Goal: Task Accomplishment & Management: Use online tool/utility

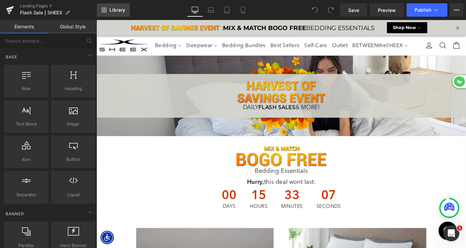
click at [114, 11] on span "Library" at bounding box center [118, 10] width 16 height 6
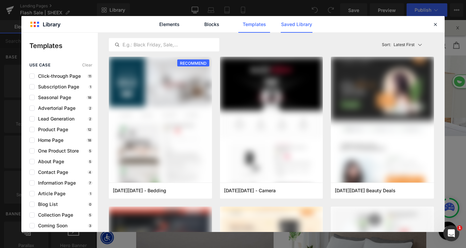
click at [304, 24] on link "Saved Library" at bounding box center [297, 24] width 32 height 17
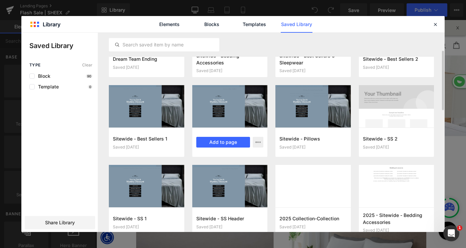
scroll to position [53, 0]
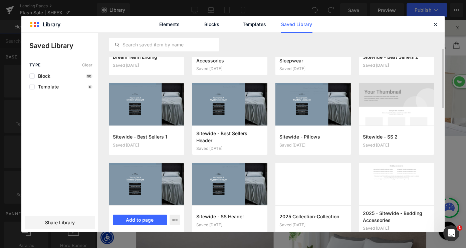
click at [145, 179] on div at bounding box center [147, 184] width 76 height 42
click at [136, 220] on button "Add to page" at bounding box center [140, 220] width 54 height 11
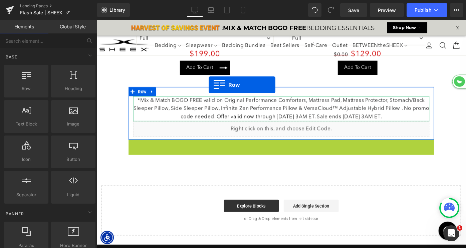
scroll to position [0, 0]
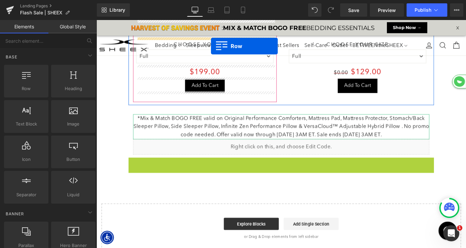
drag, startPoint x: 136, startPoint y: 153, endPoint x: 181, endPoint y: -10, distance: 169.2
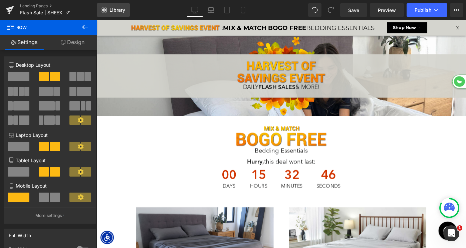
click at [114, 10] on span "Library" at bounding box center [118, 10] width 16 height 6
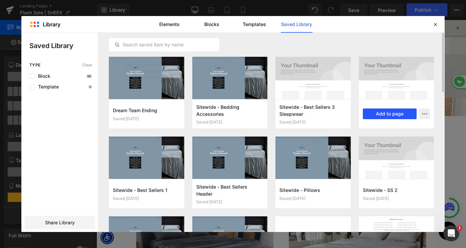
click at [396, 113] on button "Add to page" at bounding box center [390, 114] width 54 height 11
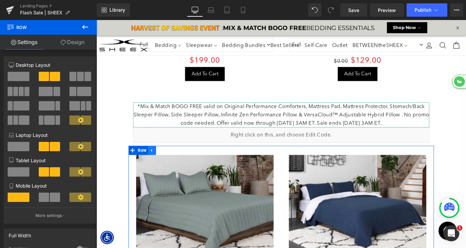
click at [159, 161] on icon at bounding box center [157, 162] width 5 height 5
click at [174, 161] on icon at bounding box center [174, 162] width 5 height 5
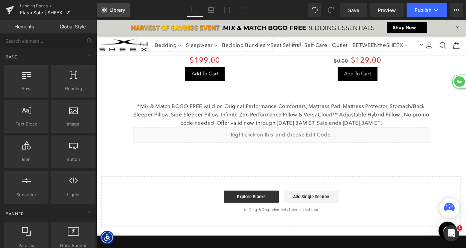
click at [116, 13] on span "Library" at bounding box center [118, 10] width 16 height 6
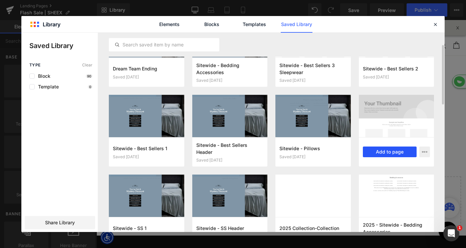
click at [376, 150] on button "Add to page" at bounding box center [390, 152] width 54 height 11
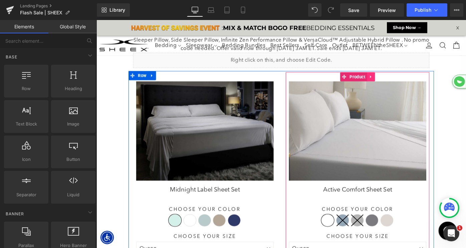
click at [396, 81] on icon at bounding box center [396, 82] width 1 height 3
click at [401, 81] on icon at bounding box center [401, 82] width 5 height 5
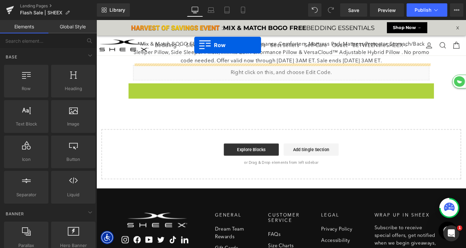
drag, startPoint x: 135, startPoint y: 79, endPoint x: 175, endPoint y: -14, distance: 101.1
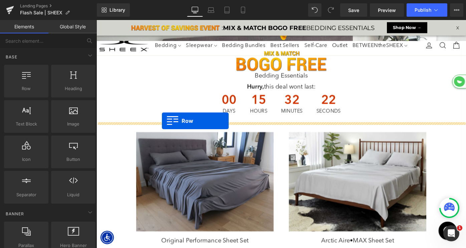
click at [168, 130] on div "Image Bedding Essentials Heading Hurry, this deal wont last: Heading 00 Days 15…" at bounding box center [299, 88] width 334 height 90
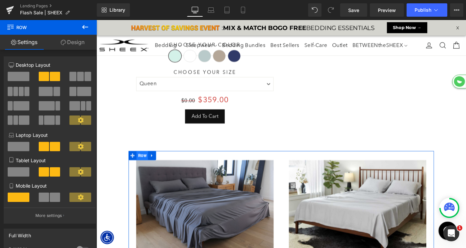
click at [144, 167] on span "Row" at bounding box center [146, 168] width 13 height 10
click at [77, 77] on span at bounding box center [80, 76] width 7 height 9
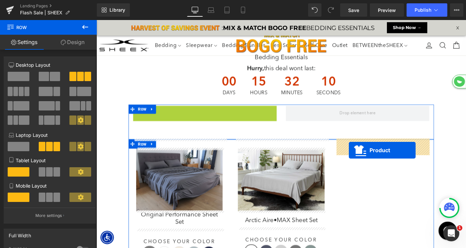
drag, startPoint x: 200, startPoint y: 119, endPoint x: 373, endPoint y: 161, distance: 177.3
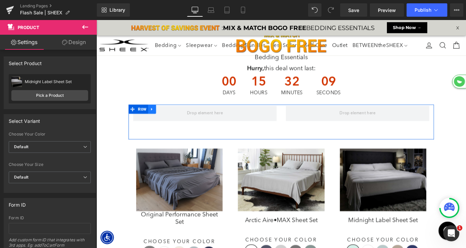
click at [159, 118] on icon at bounding box center [157, 117] width 5 height 5
click at [174, 117] on icon at bounding box center [174, 117] width 5 height 5
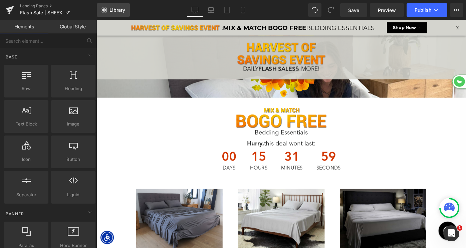
click at [115, 5] on link "Library" at bounding box center [113, 9] width 33 height 13
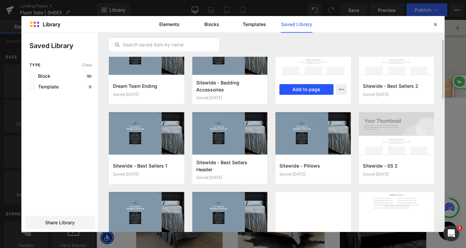
click at [307, 89] on button "Add to page" at bounding box center [307, 89] width 54 height 11
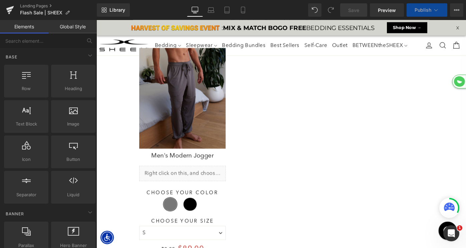
select select "XL"
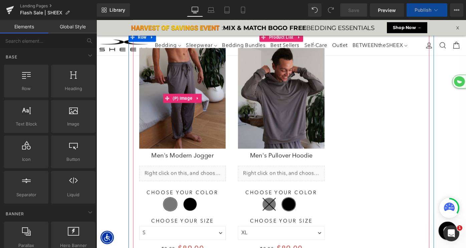
select select "M"
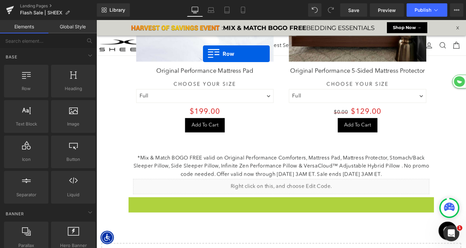
scroll to position [3, 3]
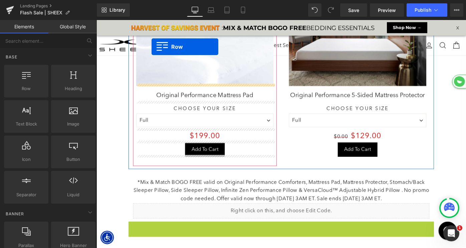
drag, startPoint x: 136, startPoint y: 216, endPoint x: 156, endPoint y: 20, distance: 197.2
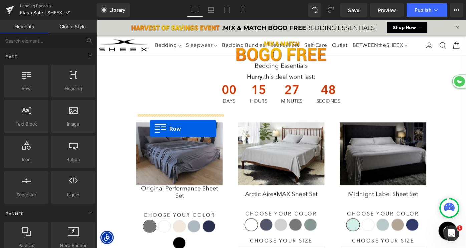
scroll to position [88, 0]
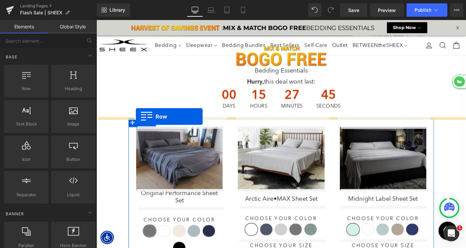
click at [140, 126] on div "Image Bedding Essentials Heading Hurry, this deal wont last: Heading 00 Days 15…" at bounding box center [299, 82] width 334 height 90
select select "XL"
select select "M"
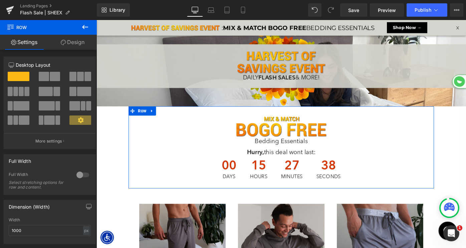
scroll to position [37, 0]
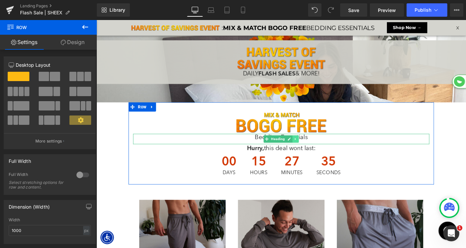
click at [314, 151] on icon at bounding box center [315, 150] width 4 height 4
click at [310, 150] on icon at bounding box center [311, 150] width 4 height 4
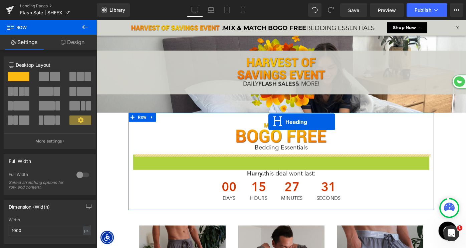
scroll to position [2620, 404]
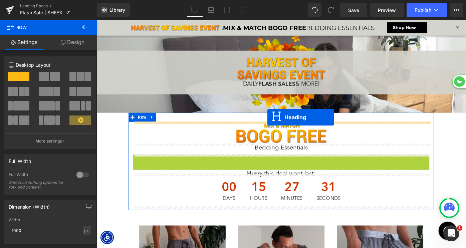
drag, startPoint x: 286, startPoint y: 172, endPoint x: 284, endPoint y: 127, distance: 45.9
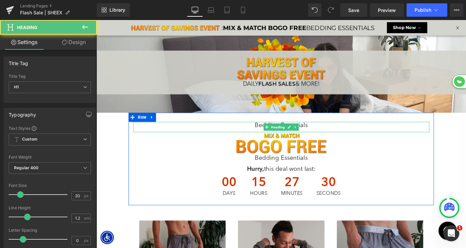
scroll to position [2614, 404]
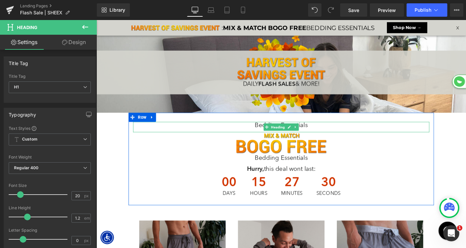
click at [272, 134] on h1 "Bedding Essentials" at bounding box center [299, 135] width 324 height 8
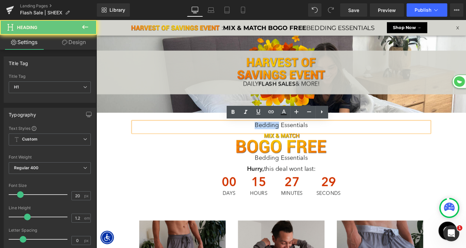
click at [272, 134] on h1 "Bedding Essentials" at bounding box center [299, 135] width 324 height 8
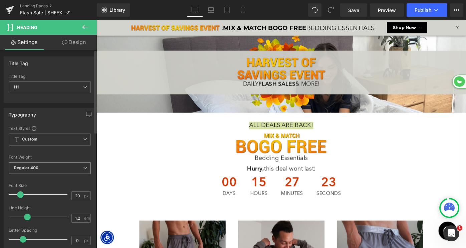
click at [41, 168] on span "Regular 400" at bounding box center [50, 168] width 82 height 12
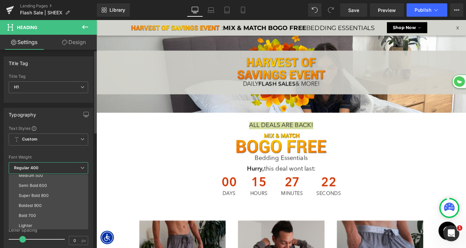
scroll to position [48, 0]
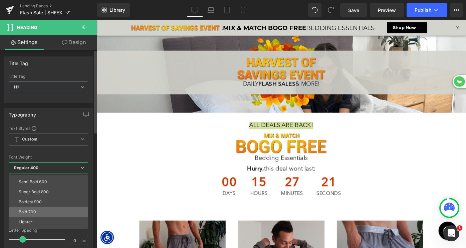
click at [36, 214] on li "Bold 700" at bounding box center [50, 212] width 83 height 10
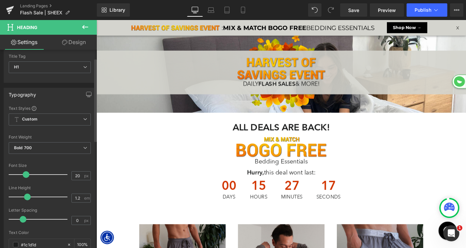
scroll to position [2618, 404]
drag, startPoint x: 19, startPoint y: 175, endPoint x: 25, endPoint y: 175, distance: 5.7
click at [25, 175] on span at bounding box center [26, 174] width 7 height 7
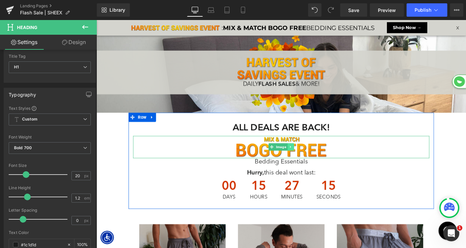
click at [307, 157] on icon at bounding box center [309, 159] width 4 height 4
click at [313, 158] on icon at bounding box center [313, 159] width 4 height 4
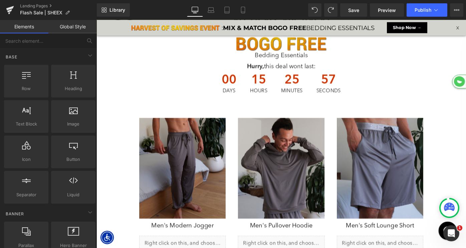
scroll to position [3, 3]
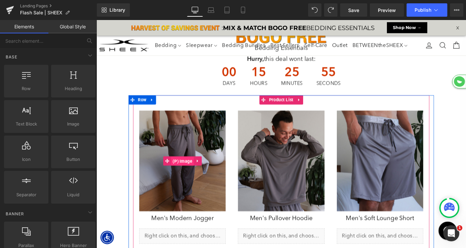
click at [188, 173] on span "(P) Image" at bounding box center [190, 174] width 25 height 10
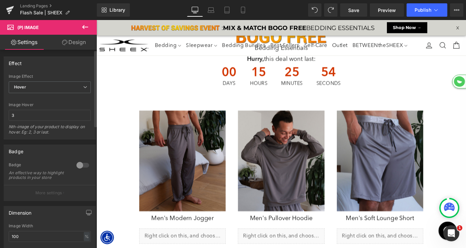
drag, startPoint x: 76, startPoint y: 165, endPoint x: 84, endPoint y: 165, distance: 7.7
click at [76, 165] on div at bounding box center [83, 165] width 16 height 11
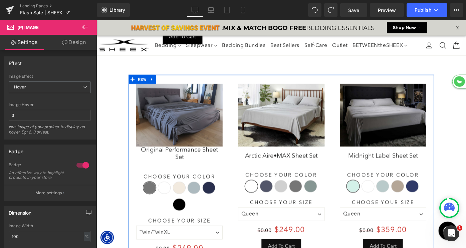
scroll to position [960, 0]
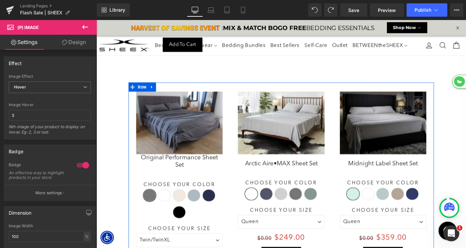
click at [182, 137] on img at bounding box center [187, 132] width 95 height 69
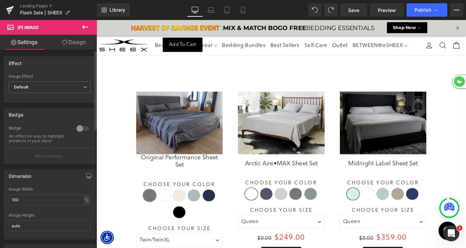
drag, startPoint x: 81, startPoint y: 129, endPoint x: 197, endPoint y: 106, distance: 118.4
click at [81, 129] on div at bounding box center [83, 128] width 16 height 11
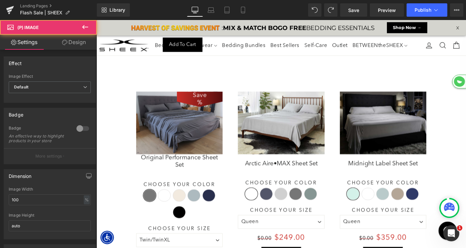
click at [298, 125] on div "Save 24900 % (P) Image" at bounding box center [298, 132] width 95 height 69
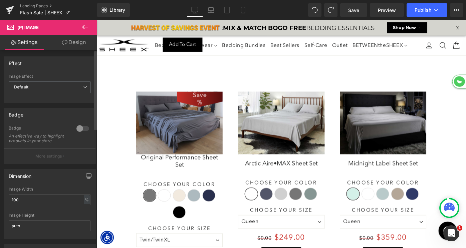
click at [80, 128] on div at bounding box center [83, 128] width 16 height 11
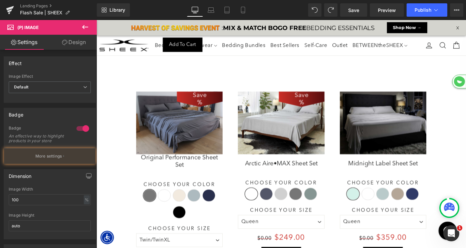
click at [401, 121] on img at bounding box center [410, 132] width 95 height 69
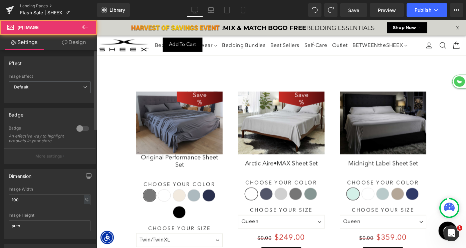
drag, startPoint x: 84, startPoint y: 127, endPoint x: 148, endPoint y: 134, distance: 64.2
click at [84, 127] on div at bounding box center [83, 128] width 16 height 11
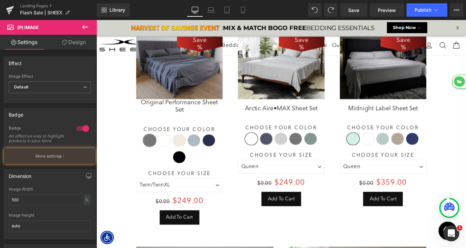
scroll to position [1081, 0]
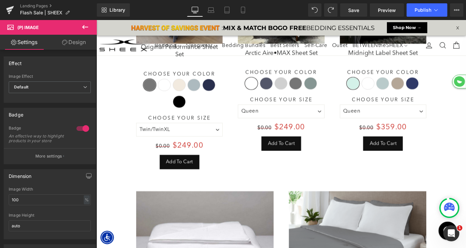
click at [87, 24] on icon at bounding box center [85, 27] width 8 height 8
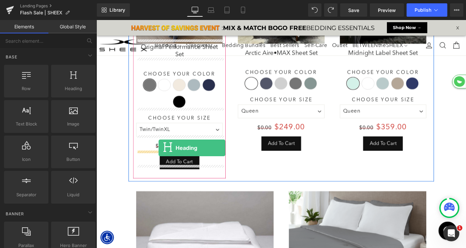
drag, startPoint x: 171, startPoint y: 105, endPoint x: 164, endPoint y: 160, distance: 55.9
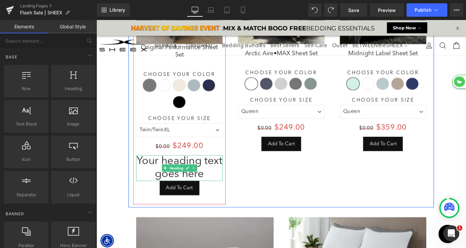
click at [169, 175] on div "Your heading text goes here Heading" at bounding box center [187, 182] width 95 height 28
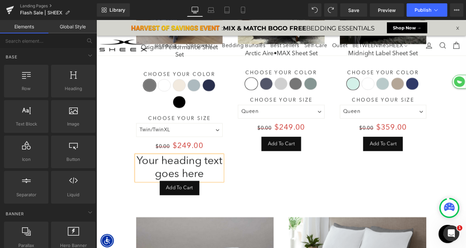
click at [169, 175] on h1 "Your heading text goes here" at bounding box center [187, 182] width 95 height 28
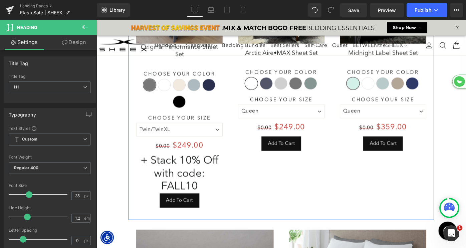
scroll to position [2639, 404]
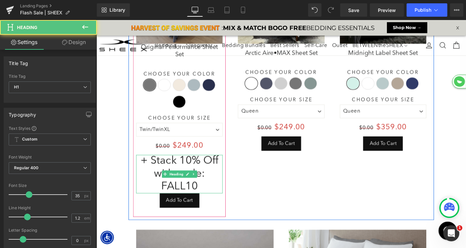
click at [174, 195] on h1 "+ Stack 10% Off with code: FALL10" at bounding box center [187, 189] width 95 height 42
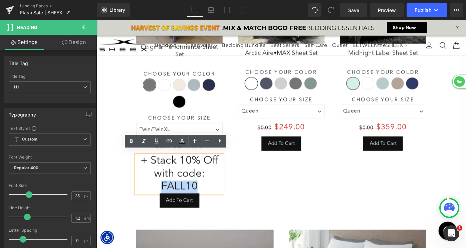
drag, startPoint x: 164, startPoint y: 195, endPoint x: 231, endPoint y: 195, distance: 67.2
click at [231, 195] on h1 "+ Stack 10% Off with code: FALL10" at bounding box center [187, 189] width 95 height 42
drag, startPoint x: 57, startPoint y: 150, endPoint x: 128, endPoint y: 140, distance: 71.8
click at [128, 140] on icon at bounding box center [131, 141] width 8 height 8
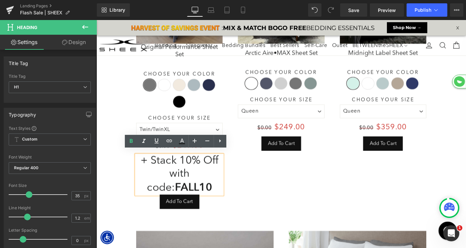
scroll to position [2640, 404]
click at [155, 170] on h1 "+ Stack 10% Off with code: FALL10" at bounding box center [187, 189] width 95 height 43
drag, startPoint x: 144, startPoint y: 170, endPoint x: 243, endPoint y: 170, distance: 98.6
click at [243, 170] on div "Save 24900 % (P) Image Original Performance Sheet Set (P) Title Choose Your Col…" at bounding box center [299, 104] width 334 height 273
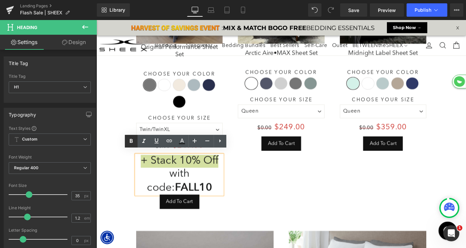
click at [132, 144] on icon at bounding box center [131, 141] width 8 height 8
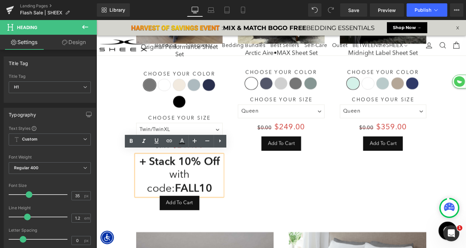
click at [177, 184] on h1 "+ Stack 10% Off with code: FALL10" at bounding box center [187, 190] width 95 height 45
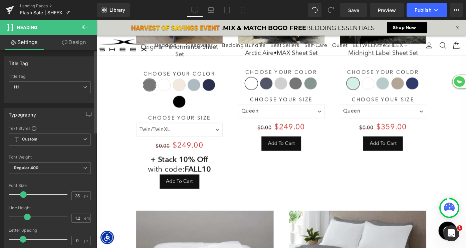
scroll to position [3, 3]
drag, startPoint x: 27, startPoint y: 194, endPoint x: 22, endPoint y: 195, distance: 5.7
click at [22, 195] on span at bounding box center [23, 194] width 7 height 7
click at [78, 41] on link "Design" at bounding box center [74, 42] width 48 height 15
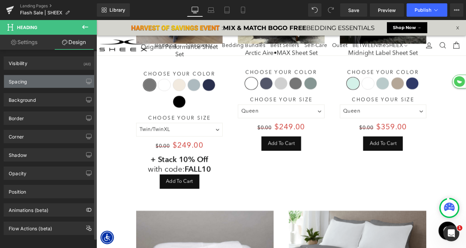
click at [48, 84] on div "Spacing" at bounding box center [50, 81] width 92 height 13
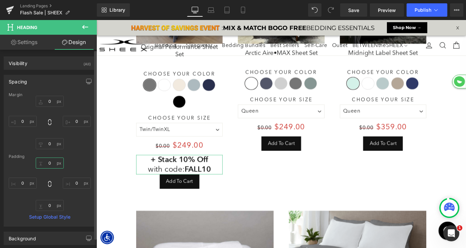
click at [43, 164] on input "text" at bounding box center [50, 163] width 28 height 11
click at [45, 204] on input "text" at bounding box center [50, 205] width 28 height 11
type input "10"
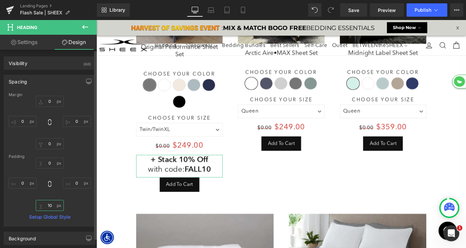
scroll to position [2621, 404]
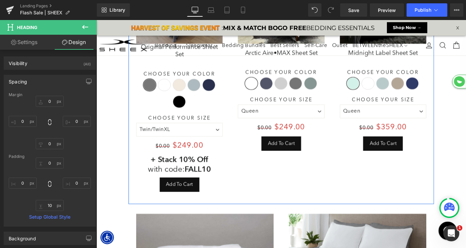
click at [254, 188] on div "Save 24900 % (P) Image Original Performance Sheet Set (P) Title Choose Your Col…" at bounding box center [299, 95] width 334 height 254
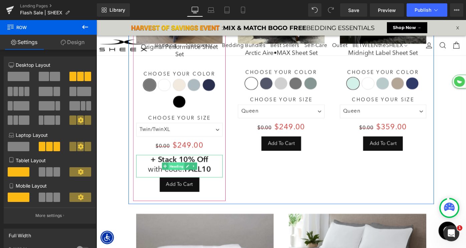
click at [185, 176] on span "Heading" at bounding box center [184, 180] width 18 height 8
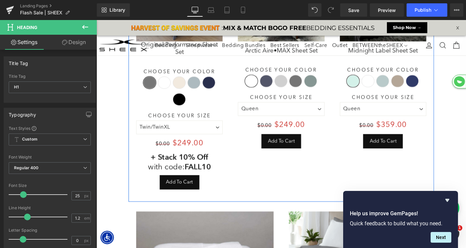
scroll to position [1087, 0]
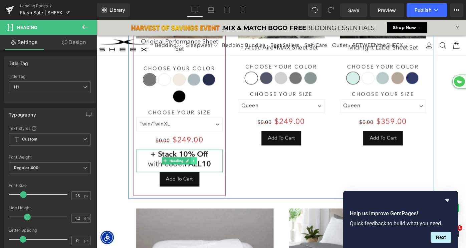
click at [201, 172] on icon at bounding box center [203, 174] width 4 height 4
click at [199, 172] on icon at bounding box center [200, 174] width 4 height 4
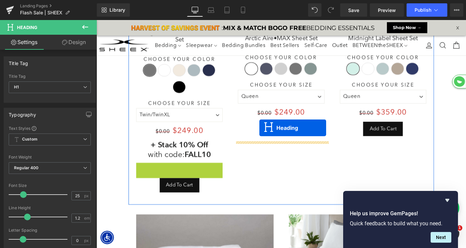
scroll to position [2638, 404]
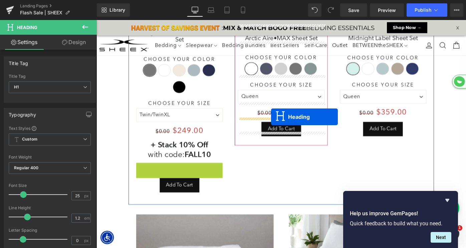
drag, startPoint x: 251, startPoint y: 152, endPoint x: 288, endPoint y: 126, distance: 44.6
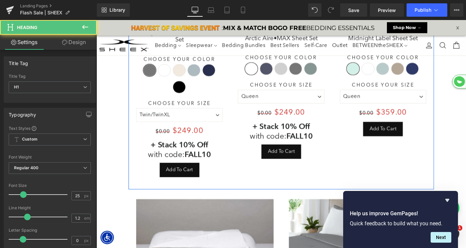
scroll to position [2621, 404]
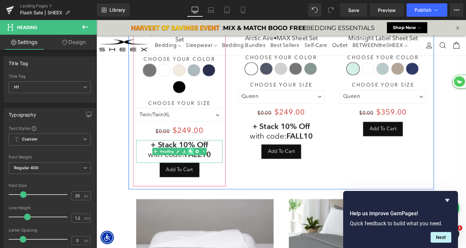
click at [200, 162] on icon at bounding box center [200, 164] width 4 height 4
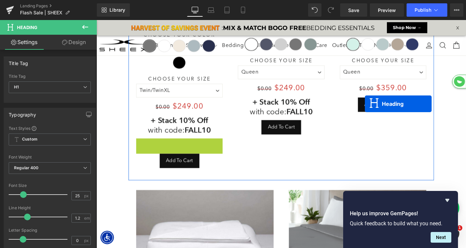
scroll to position [2638, 404]
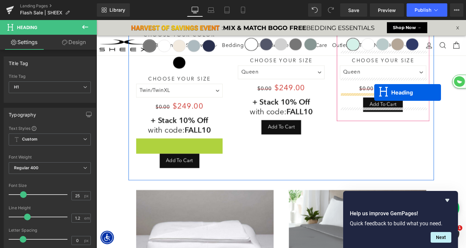
drag, startPoint x: 172, startPoint y: 155, endPoint x: 400, endPoint y: 99, distance: 234.7
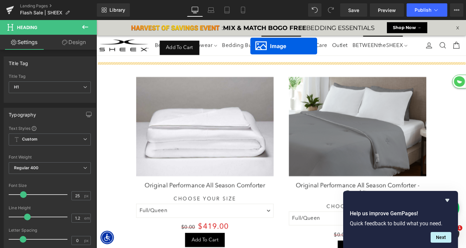
scroll to position [1211, 0]
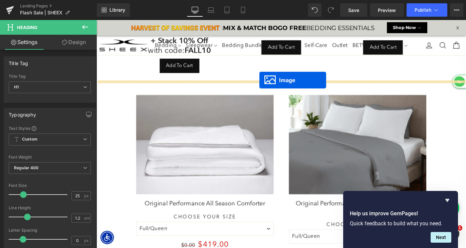
drag, startPoint x: 288, startPoint y: 168, endPoint x: 275, endPoint y: 86, distance: 83.6
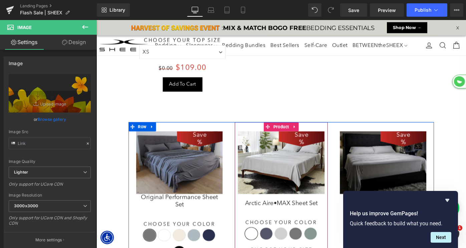
scroll to position [769, 0]
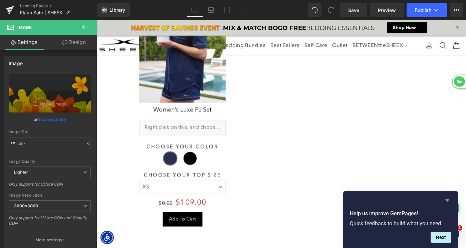
click at [448, 201] on icon "Hide survey" at bounding box center [448, 200] width 4 height 3
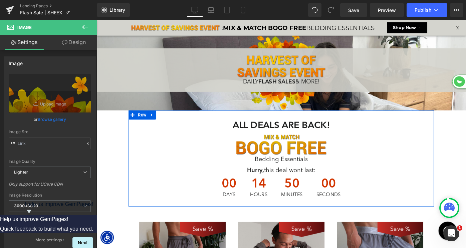
scroll to position [31, 0]
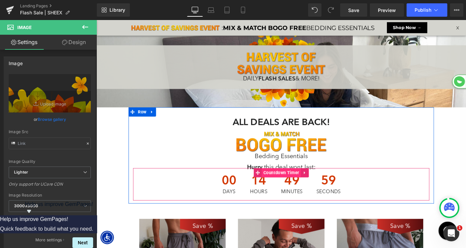
click at [292, 188] on span "Countdown Timer" at bounding box center [298, 187] width 43 height 10
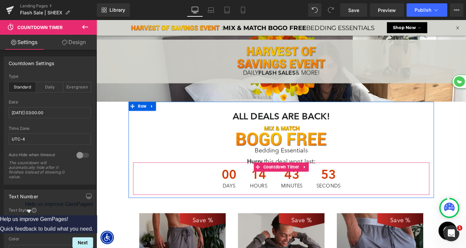
scroll to position [43, 0]
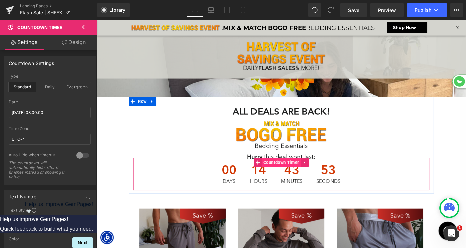
click at [291, 174] on span "Countdown Timer" at bounding box center [298, 176] width 43 height 10
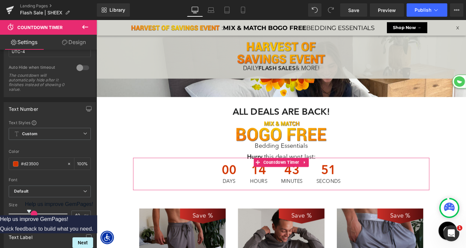
scroll to position [116, 0]
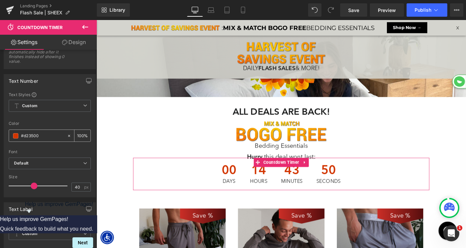
click at [36, 137] on input "#d23500" at bounding box center [42, 135] width 43 height 7
paste input "dd2001"
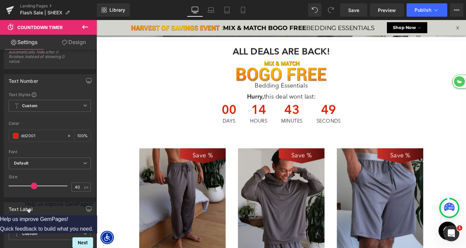
scroll to position [205, 0]
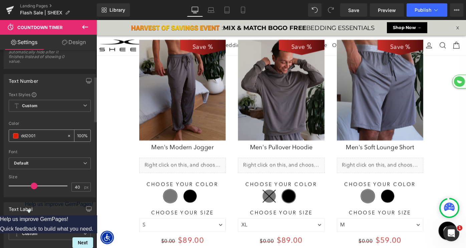
click at [21, 134] on input "dd2001" at bounding box center [42, 135] width 43 height 7
type input "#dd2001"
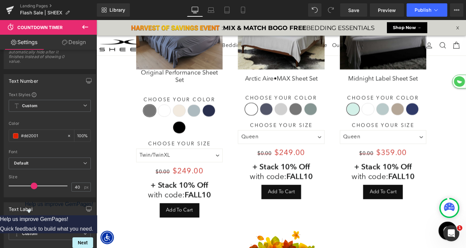
scroll to position [1147, 0]
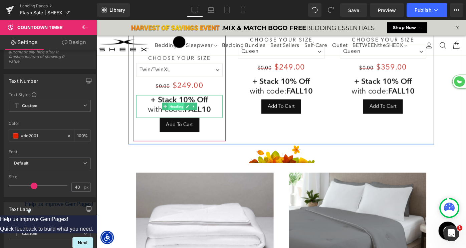
click at [174, 111] on link "Heading" at bounding box center [180, 115] width 25 height 8
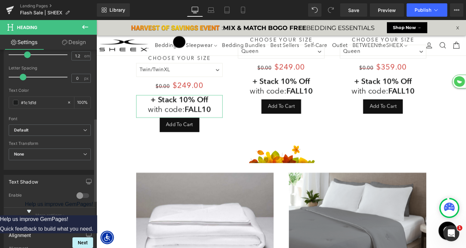
scroll to position [163, 0]
click at [33, 102] on input "#1c1d1d" at bounding box center [42, 101] width 43 height 7
paste input "dd2001"
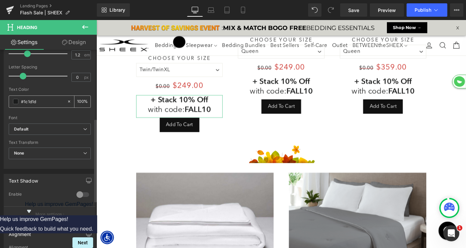
type input "#dd2001"
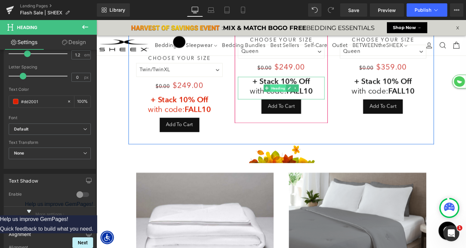
click at [294, 91] on span "Heading" at bounding box center [295, 95] width 18 height 8
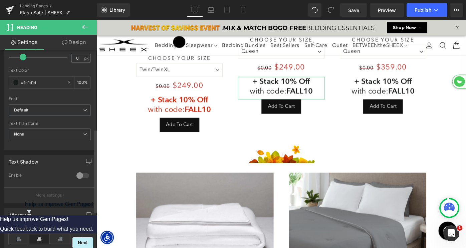
scroll to position [189, 0]
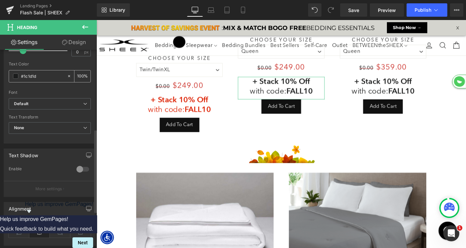
click at [36, 78] on input "#1c1d1d" at bounding box center [42, 76] width 43 height 7
paste input "dd2001"
type input "#dd2001"
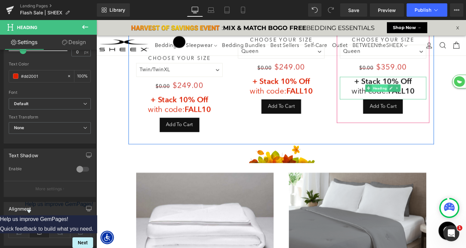
click at [407, 91] on span "Heading" at bounding box center [407, 95] width 18 height 8
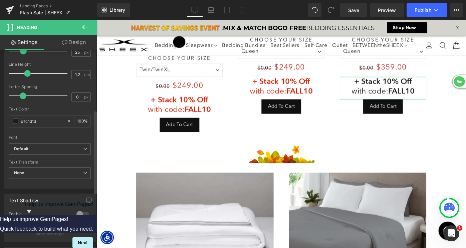
scroll to position [146, 0]
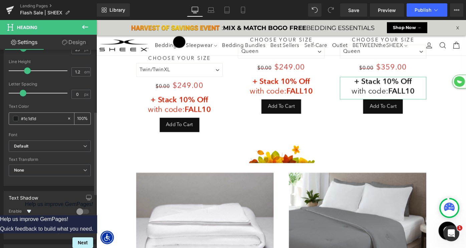
click at [34, 117] on input "#1c1d1d" at bounding box center [42, 118] width 43 height 7
paste input "dd2001"
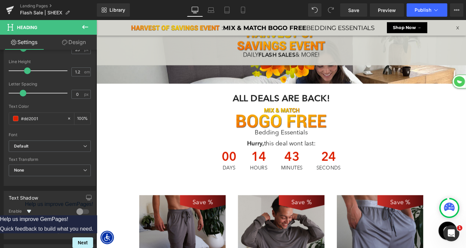
scroll to position [57, 0]
type input "#dd2001"
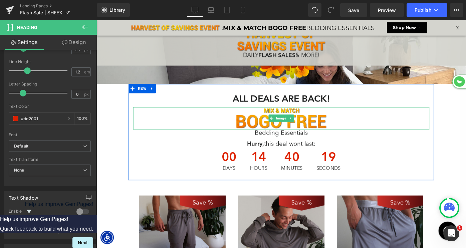
click at [298, 127] on span "Image" at bounding box center [299, 127] width 14 height 8
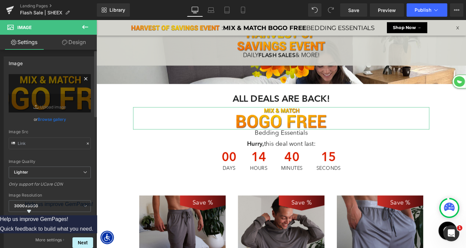
click at [84, 78] on icon at bounding box center [85, 78] width 3 height 3
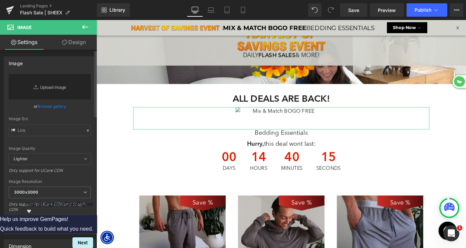
click at [55, 89] on link "Replace Image" at bounding box center [50, 86] width 82 height 25
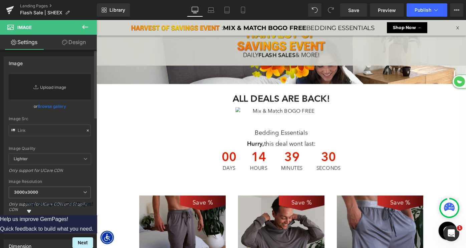
type input "C:\fakepath\LP-FlashSale-AllDeals.png"
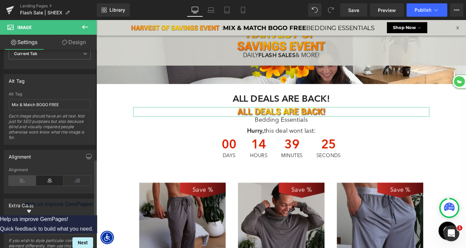
scroll to position [326, 0]
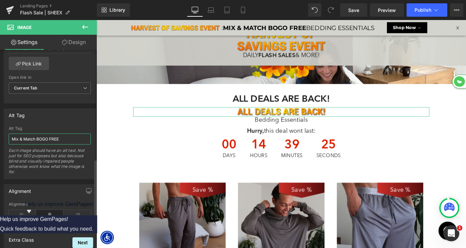
click at [34, 137] on input "Mix & Match BOGO FREE" at bounding box center [50, 139] width 82 height 11
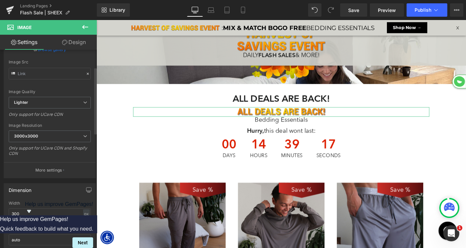
scroll to position [73, 0]
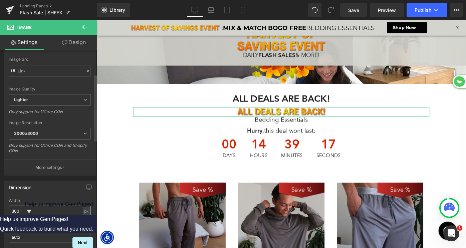
type input "All Deals Are Back!"
click at [14, 213] on input "300" at bounding box center [50, 211] width 82 height 11
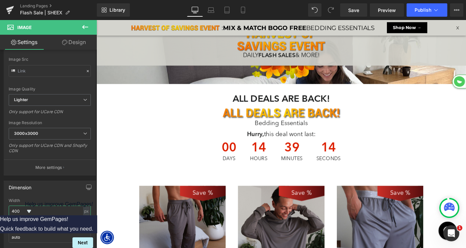
scroll to position [2633, 404]
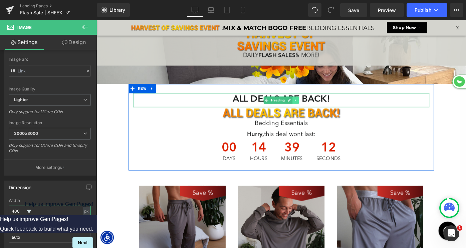
type input "400"
click at [313, 109] on icon at bounding box center [315, 108] width 4 height 4
click at [319, 108] on icon at bounding box center [318, 108] width 4 height 4
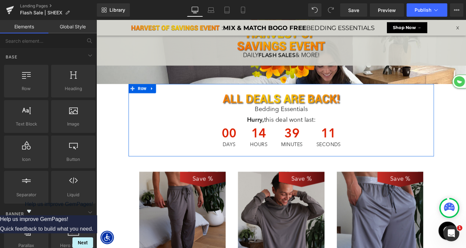
scroll to position [2617, 404]
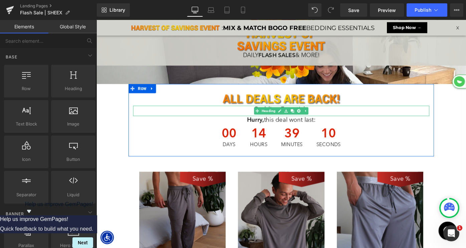
click at [296, 119] on icon at bounding box center [296, 119] width 3 height 3
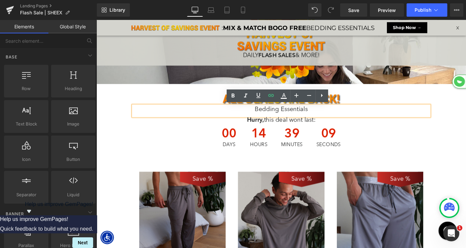
click at [272, 118] on h1 "Bedding Essentials" at bounding box center [299, 118] width 324 height 8
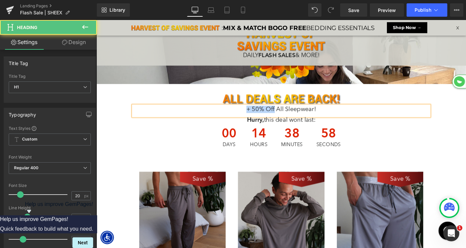
drag, startPoint x: 291, startPoint y: 116, endPoint x: 256, endPoint y: 117, distance: 34.8
click at [256, 117] on h1 "+ 50% Off All Sleepwear!" at bounding box center [299, 118] width 324 height 8
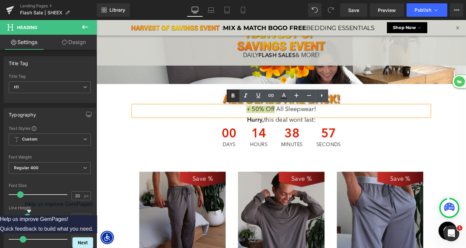
click at [231, 93] on icon at bounding box center [233, 96] width 8 height 8
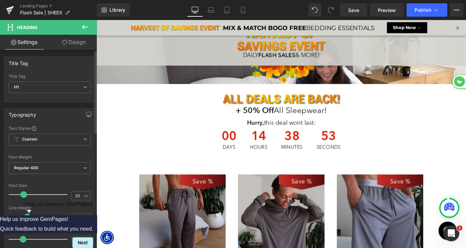
scroll to position [2620, 404]
click at [22, 196] on span at bounding box center [23, 194] width 7 height 7
click at [80, 42] on link "Design" at bounding box center [74, 42] width 48 height 15
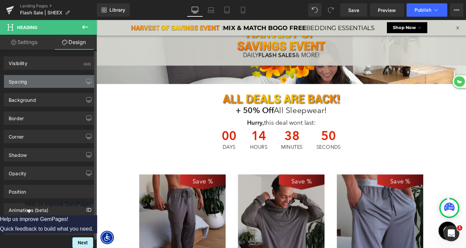
click at [24, 85] on div "Spacing" at bounding box center [50, 81] width 92 height 13
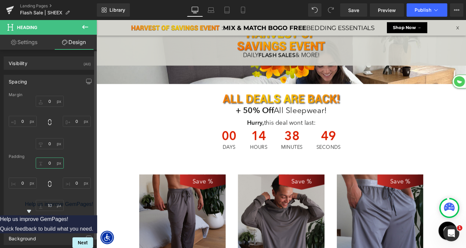
click at [44, 161] on input "0" at bounding box center [50, 163] width 28 height 11
type input "10"
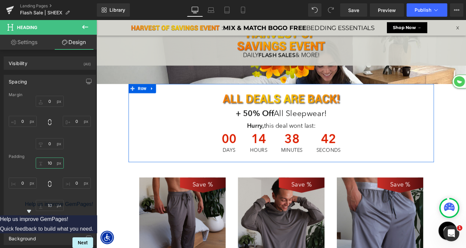
scroll to position [58, 0]
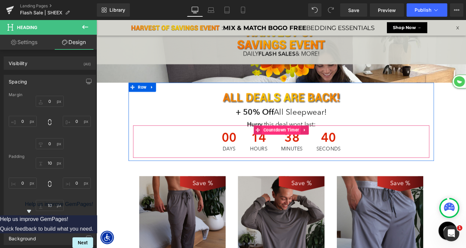
click at [290, 141] on span "Countdown Timer" at bounding box center [298, 140] width 43 height 10
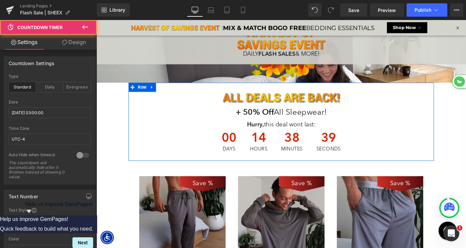
click at [97, 20] on div at bounding box center [97, 20] width 0 height 0
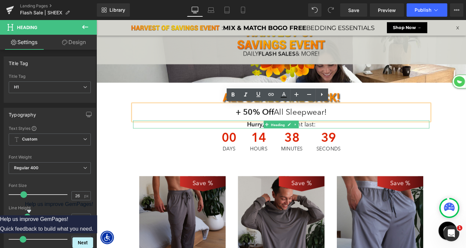
click at [297, 134] on span "Heading" at bounding box center [295, 135] width 18 height 8
click at [266, 134] on strong "Hurry," at bounding box center [270, 134] width 19 height 8
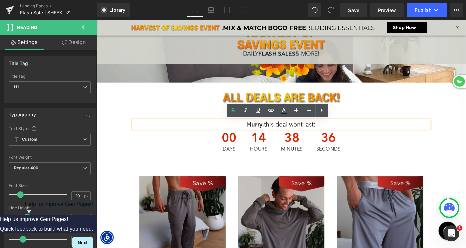
click at [289, 133] on h1 "Hurry, this deal wont last:" at bounding box center [299, 134] width 324 height 9
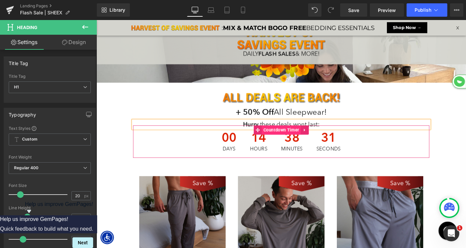
click at [286, 140] on span "Countdown Timer" at bounding box center [298, 140] width 43 height 10
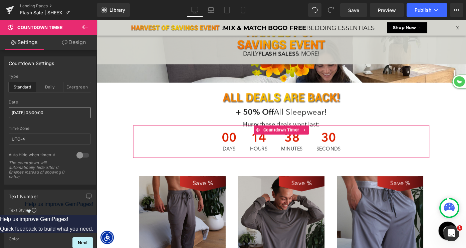
click at [54, 114] on input "2025/09/27 03:00:00" at bounding box center [50, 112] width 82 height 11
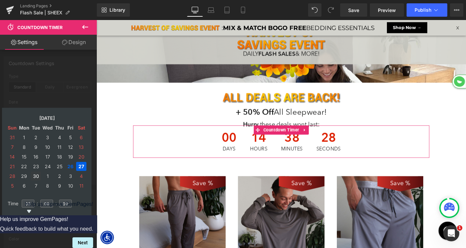
click at [34, 176] on td "30" at bounding box center [36, 176] width 10 height 9
drag, startPoint x: 77, startPoint y: 221, endPoint x: 51, endPoint y: 186, distance: 43.1
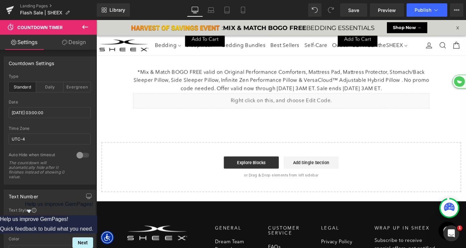
scroll to position [2158, 0]
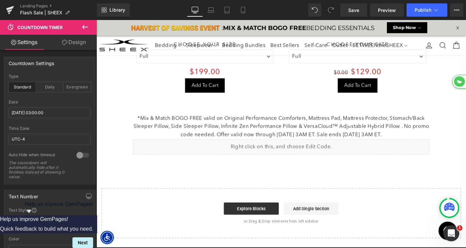
click at [207, 126] on p "*Mix & Match BOGO FREE valid on Original Performance Comforters, Mattress Pad, …" at bounding box center [299, 136] width 324 height 27
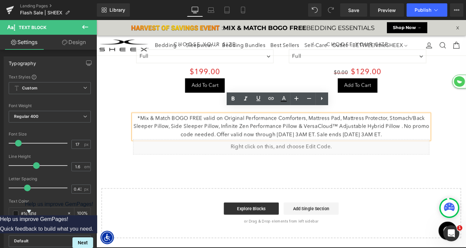
click at [143, 123] on p "*Mix & Match BOGO FREE valid on Original Performance Comforters, Mattress Pad, …" at bounding box center [299, 136] width 324 height 27
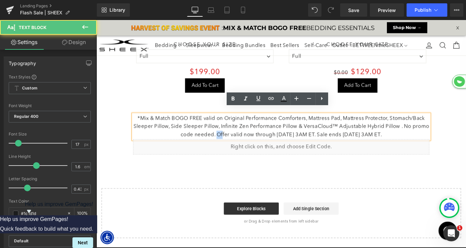
drag, startPoint x: 230, startPoint y: 138, endPoint x: 235, endPoint y: 138, distance: 5.7
click at [235, 138] on p "*Mix & Match BOGO FREE valid on Original Performance Comforters, Mattress Pad, …" at bounding box center [299, 136] width 324 height 27
click at [247, 137] on p "*Mix & Match BOGO FREE valid on Original Performance Comforters, Mattress Pad, …" at bounding box center [299, 136] width 324 height 27
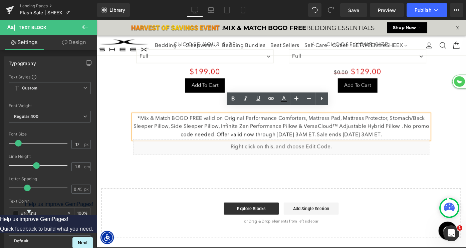
drag, startPoint x: 228, startPoint y: 139, endPoint x: 448, endPoint y: 137, distance: 220.6
click at [448, 137] on p "*Mix & Match BOGO FREE valid on Original Performance Comforters, Mattress Pad, …" at bounding box center [299, 136] width 324 height 27
copy p "Offer valid now through 9/27/25 @ 3AM ET. Sale ends 9/30/25 @ 3AM ET."
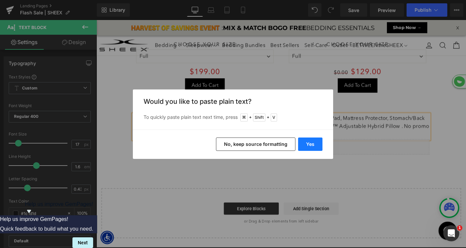
drag, startPoint x: 312, startPoint y: 143, endPoint x: 235, endPoint y: 135, distance: 77.0
click at [312, 143] on button "Yes" at bounding box center [310, 144] width 24 height 13
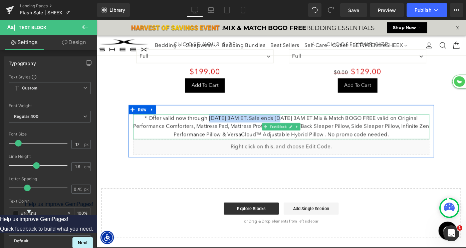
drag, startPoint x: 210, startPoint y: 121, endPoint x: 290, endPoint y: 120, distance: 79.5
click at [290, 123] on p "* Offer valid now through 9/27/25 @ 3AM ET. Sale ends 9/30/25 @ 3AM ET.Mix & Ma…" at bounding box center [299, 136] width 324 height 27
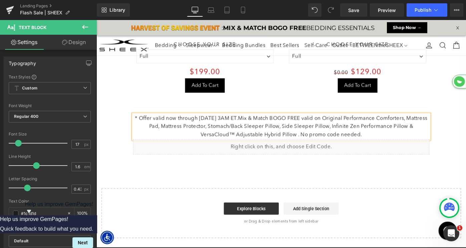
click at [267, 123] on p "* Offer valid now through 9/30/25 @ 3AM ET.Mix & Match BOGO FREE valid on Origi…" at bounding box center [299, 136] width 324 height 27
click at [268, 123] on p "* Offer valid now through 9/30/25 @ 3AM ET. 25% Off Original PerformanceMix & M…" at bounding box center [299, 136] width 324 height 27
click at [342, 123] on p "* Offer valid now through 9/30/25 @ 3AM ET. 30% Off Original PerformanceMix & M…" at bounding box center [299, 136] width 324 height 27
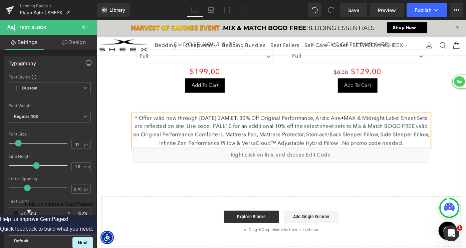
click at [328, 130] on p "* Offer valid now through 9/30/25 @ 3AM ET. 30% Off Original Performance, Arcti…" at bounding box center [299, 141] width 324 height 36
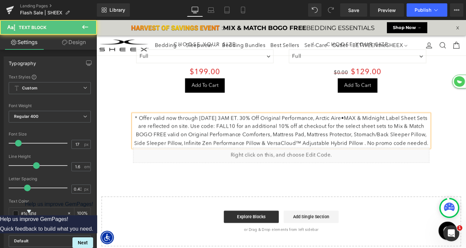
drag, startPoint x: 431, startPoint y: 130, endPoint x: 437, endPoint y: 131, distance: 6.7
click at [437, 131] on p "* Offer valid now through 9/30/25 @ 3AM ET. 30% Off Original Performance, Arcti…" at bounding box center [299, 141] width 324 height 36
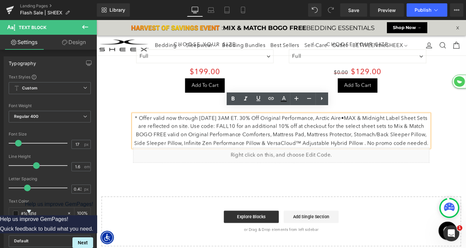
click at [434, 131] on p "* Offer valid now through 9/30/25 @ 3AM ET. 30% Off Original Performance, Arcti…" at bounding box center [299, 141] width 324 height 36
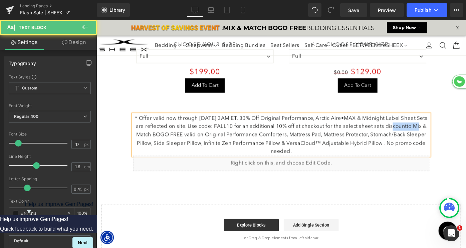
drag, startPoint x: 429, startPoint y: 131, endPoint x: 456, endPoint y: 132, distance: 27.8
click at [456, 132] on p "* Offer valid now through 9/30/25 @ 3AM ET. 30% Off Original Performance, Arcti…" at bounding box center [299, 145] width 324 height 45
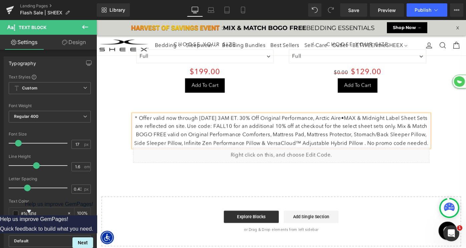
click at [411, 149] on p "* Offer valid now through 9/30/25 @ 3AM ET. 30% Off Original Performance, Arcti…" at bounding box center [299, 141] width 324 height 36
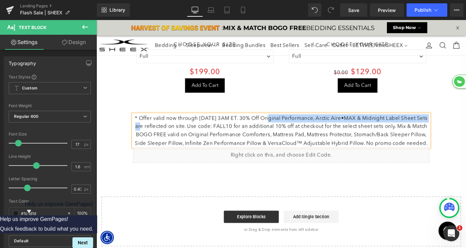
drag, startPoint x: 287, startPoint y: 121, endPoint x: 151, endPoint y: 131, distance: 136.7
click at [151, 131] on p "* Offer valid now through 9/30/25 @ 3AM ET. 30% Off Original Performance, Arcti…" at bounding box center [299, 141] width 324 height 36
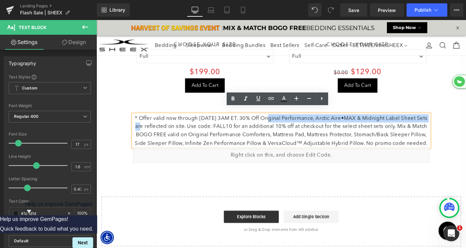
copy p "Original Performance, Arctic Aire•MAX & Midnight Label Sheet Sets"
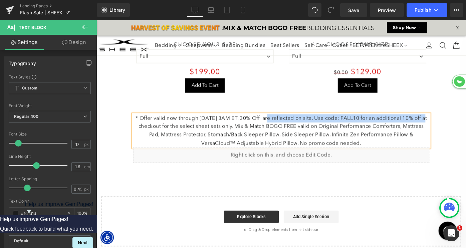
scroll to position [3, 3]
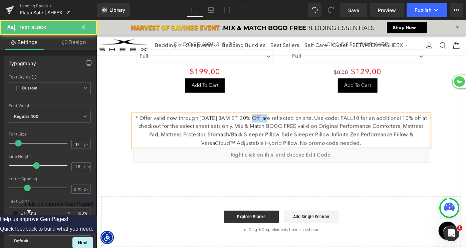
drag, startPoint x: 285, startPoint y: 120, endPoint x: 263, endPoint y: 120, distance: 22.1
click at [263, 123] on p "* Offer valid now through 9/30/25 @ 3AM ET. 30% Off are reflected on site. Use …" at bounding box center [299, 141] width 324 height 36
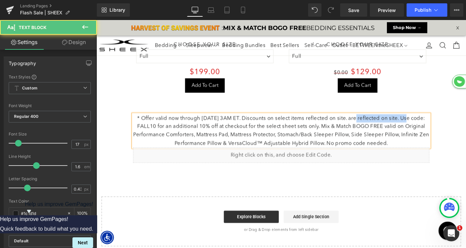
drag, startPoint x: 386, startPoint y: 120, endPoint x: 442, endPoint y: 121, distance: 55.8
click at [442, 123] on p "* Offer valid now through 9/30/25 @ 3AM ET. Discounts on select items reflected…" at bounding box center [299, 141] width 324 height 36
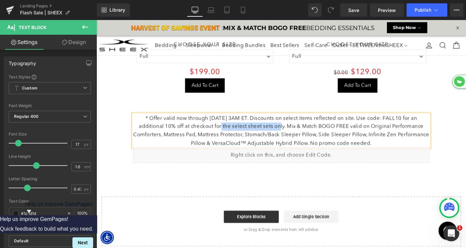
drag, startPoint x: 225, startPoint y: 129, endPoint x: 289, endPoint y: 131, distance: 64.2
click at [289, 131] on p "* Offer valid now through 9/30/25 @ 3AM ET. Discounts on select items reflected…" at bounding box center [299, 141] width 324 height 36
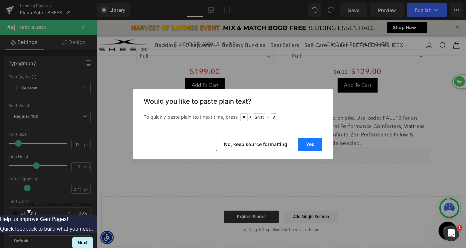
click at [308, 143] on button "Yes" at bounding box center [310, 144] width 24 height 13
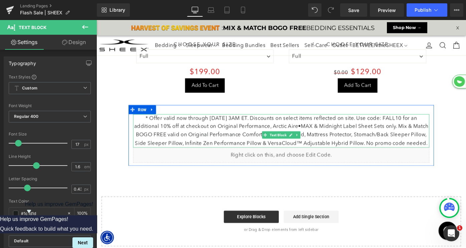
scroll to position [2619, 404]
click at [235, 141] on p "* Offer valid now through 9/30/25 @ 3AM ET. Discounts on select items reflected…" at bounding box center [299, 141] width 324 height 36
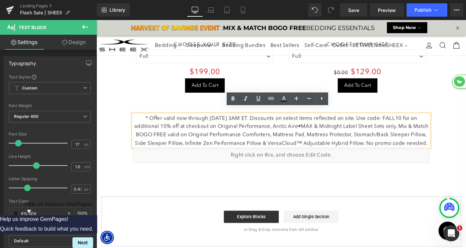
drag, startPoint x: 314, startPoint y: 157, endPoint x: 413, endPoint y: 149, distance: 98.9
click at [413, 149] on p "* Offer valid now through 9/30/25 @ 3AM ET. Discounts on select items reflected…" at bounding box center [299, 141] width 324 height 36
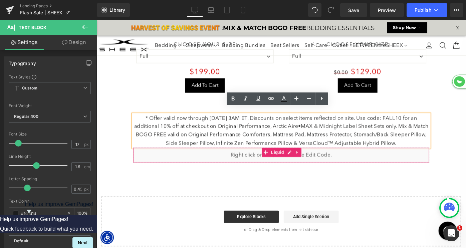
scroll to position [3, 3]
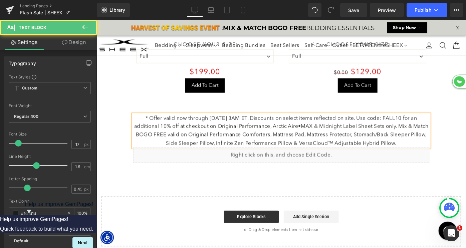
click at [151, 123] on p "* Offer valid now through 9/30/25 @ 3AM ET. Discounts on select items reflected…" at bounding box center [299, 141] width 324 height 36
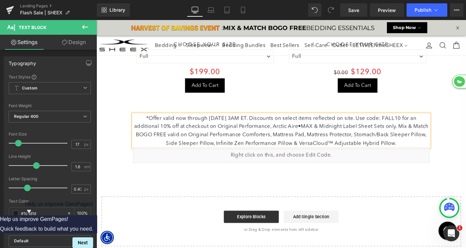
click at [345, 137] on p "*Offer valid now through [DATE] 3AM ET. Discounts on select items reflected on …" at bounding box center [299, 141] width 324 height 36
copy p "*Offer valid now through [DATE] 3AM ET. Discounts on select items reflected on …"
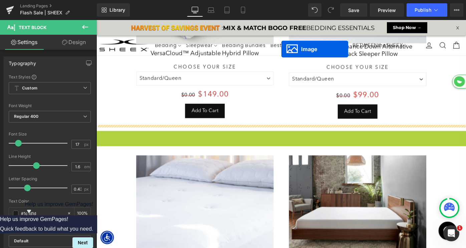
drag, startPoint x: 287, startPoint y: 143, endPoint x: 291, endPoint y: 6, distance: 136.7
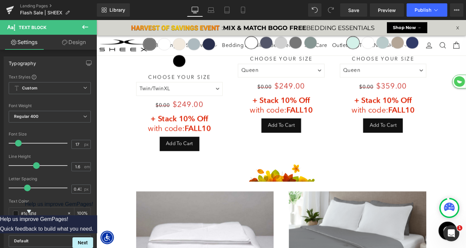
scroll to position [1122, 0]
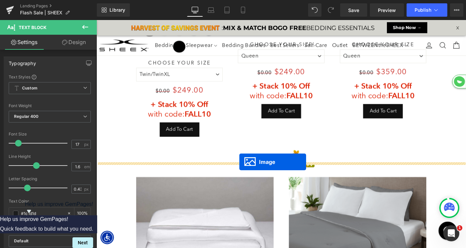
click at [253, 175] on div "Image" at bounding box center [299, 171] width 404 height 20
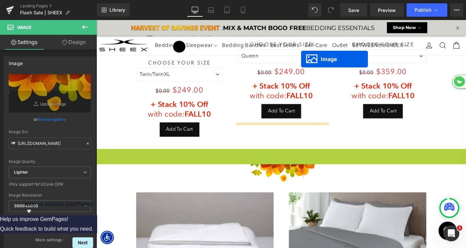
scroll to position [3, 3]
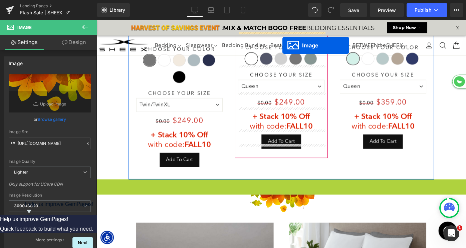
drag, startPoint x: 288, startPoint y: 166, endPoint x: 284, endPoint y: 1, distance: 164.4
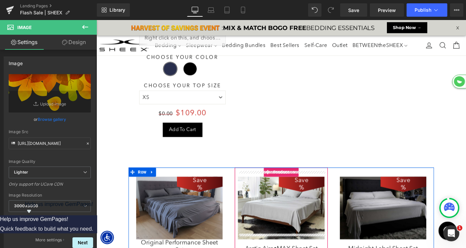
scroll to position [849, 0]
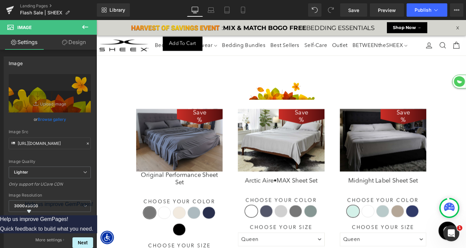
scroll to position [929, 0]
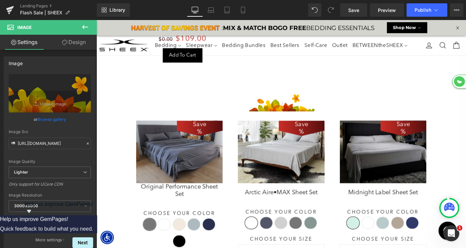
click at [87, 26] on icon at bounding box center [85, 27] width 8 height 8
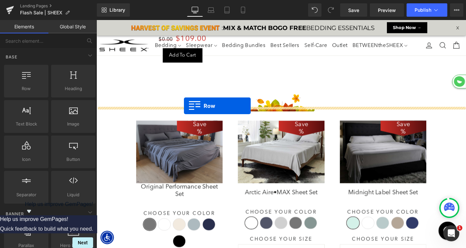
drag, startPoint x: 127, startPoint y: 104, endPoint x: 192, endPoint y: 114, distance: 65.9
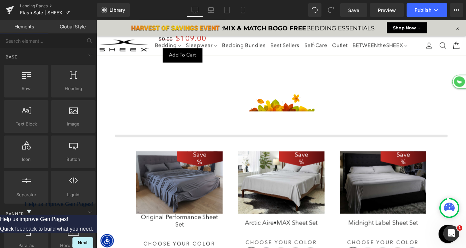
scroll to position [2641, 404]
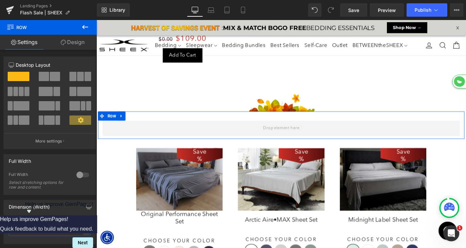
click at [35, 229] on input "1200" at bounding box center [50, 230] width 82 height 11
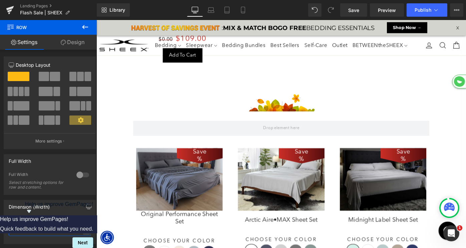
type input "1000"
click at [82, 26] on icon at bounding box center [85, 27] width 8 height 8
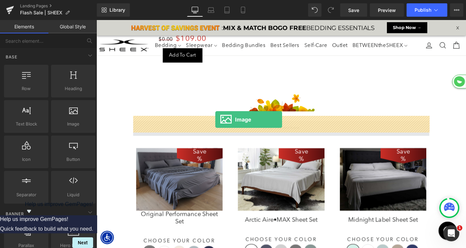
drag, startPoint x: 164, startPoint y: 137, endPoint x: 227, endPoint y: 129, distance: 62.6
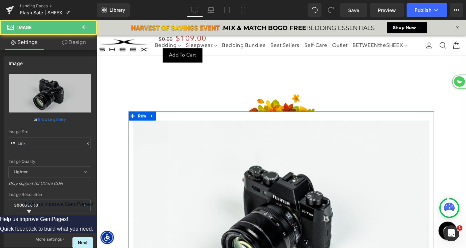
scroll to position [2838, 404]
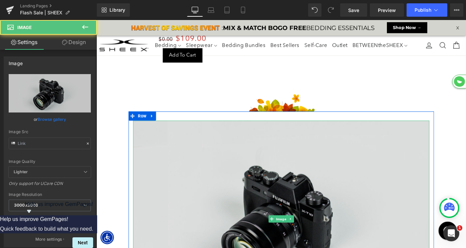
click at [223, 154] on img at bounding box center [299, 237] width 324 height 215
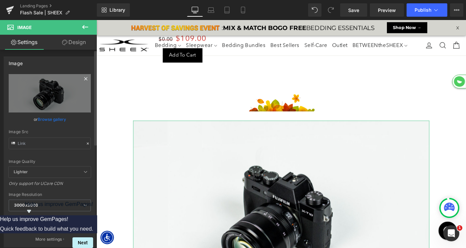
click at [84, 79] on icon at bounding box center [85, 78] width 3 height 3
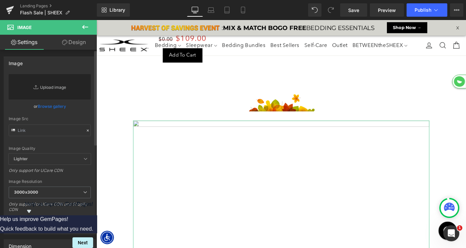
click at [54, 89] on link "Replace Image" at bounding box center [50, 86] width 82 height 25
type input "C:\fakepath\LP-FlashSale-SS.png"
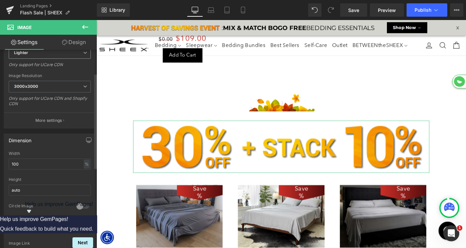
scroll to position [156, 0]
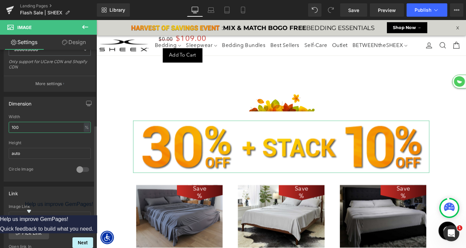
click at [31, 126] on input "100" at bounding box center [50, 127] width 82 height 11
click at [84, 126] on div "%" at bounding box center [87, 127] width 6 height 9
click at [83, 147] on li "px" at bounding box center [86, 148] width 8 height 10
click at [63, 128] on input "300" at bounding box center [50, 127] width 82 height 11
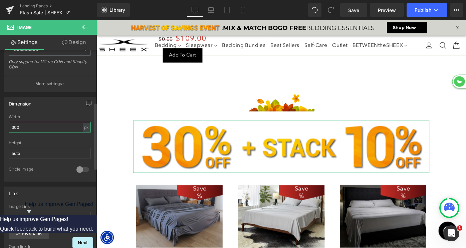
click at [63, 128] on input "300" at bounding box center [50, 127] width 82 height 11
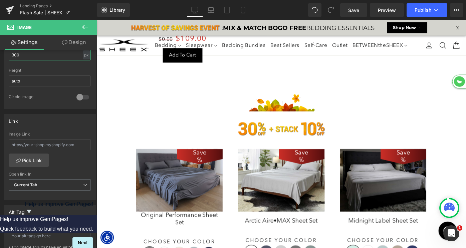
type input "300"
click at [86, 27] on icon at bounding box center [85, 27] width 8 height 8
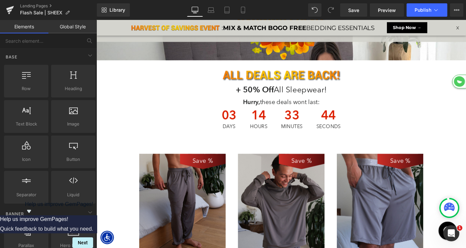
scroll to position [2663, 404]
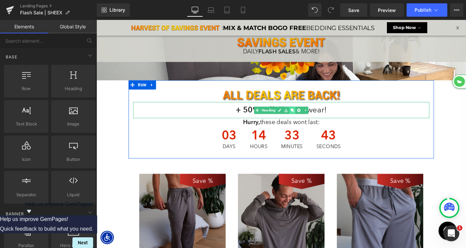
click at [312, 119] on icon at bounding box center [311, 119] width 4 height 4
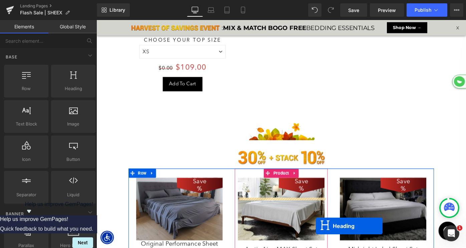
scroll to position [963, 0]
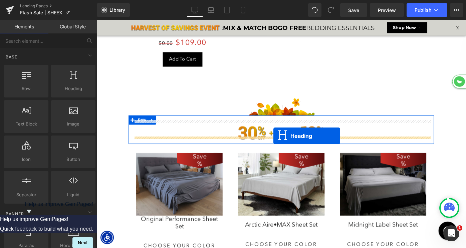
drag, startPoint x: 283, startPoint y: 135, endPoint x: 290, endPoint y: 147, distance: 13.5
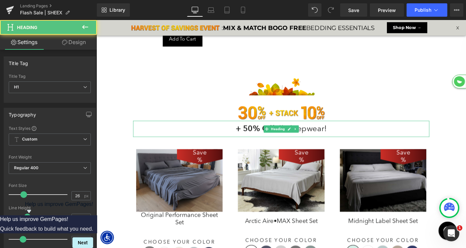
scroll to position [2659, 404]
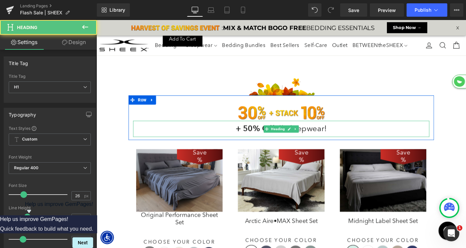
click at [259, 134] on strong "+ 50% Off" at bounding box center [270, 138] width 42 height 11
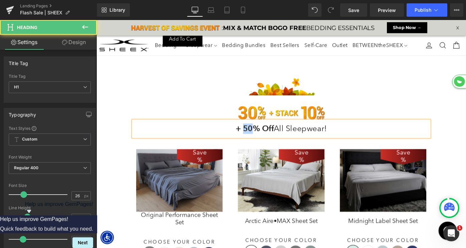
click at [259, 134] on strong "+ 50% Off" at bounding box center [270, 138] width 42 height 11
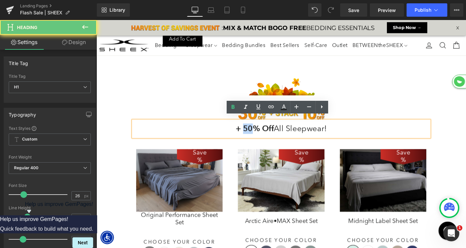
click at [259, 134] on strong "+ 50% Off" at bounding box center [270, 138] width 42 height 11
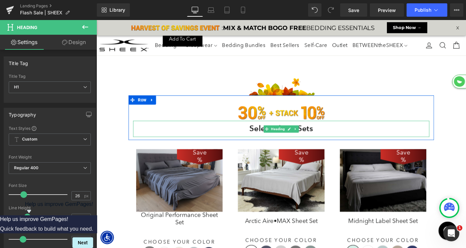
click at [271, 135] on b "Select Sheet Sets" at bounding box center [299, 138] width 70 height 11
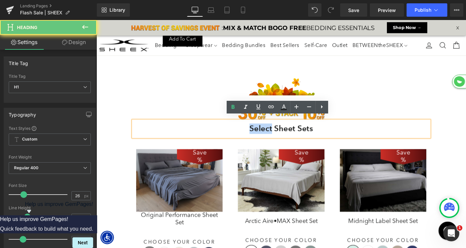
click at [271, 135] on b "Select Sheet Sets" at bounding box center [299, 138] width 70 height 11
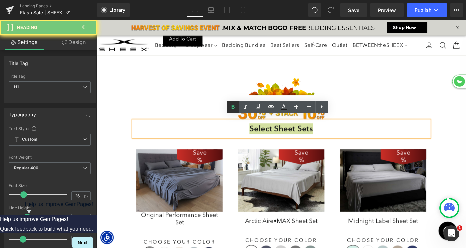
click at [233, 109] on icon at bounding box center [233, 107] width 3 height 4
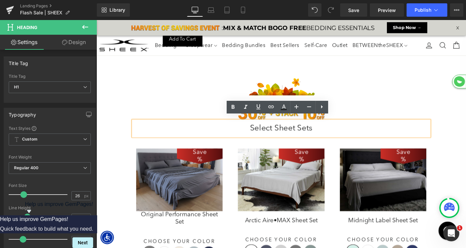
scroll to position [3, 3]
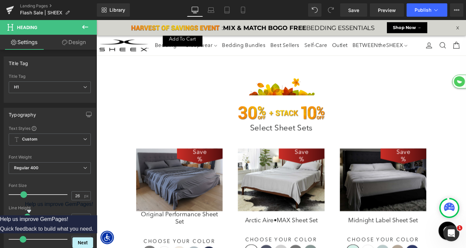
click at [74, 39] on link "Design" at bounding box center [74, 42] width 48 height 15
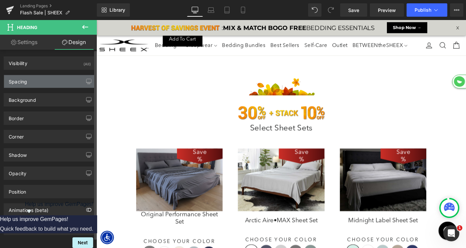
click at [39, 80] on div "Spacing" at bounding box center [50, 81] width 92 height 13
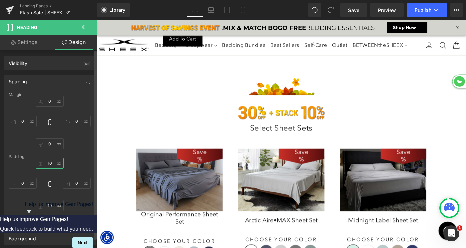
click at [48, 162] on input "10" at bounding box center [50, 163] width 28 height 11
type input "0"
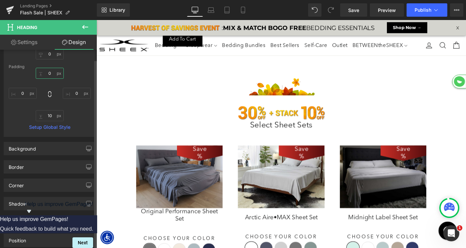
scroll to position [99, 0]
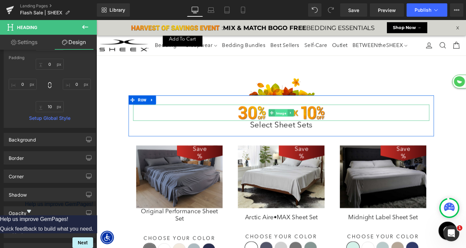
click at [297, 118] on span "Image" at bounding box center [299, 122] width 14 height 8
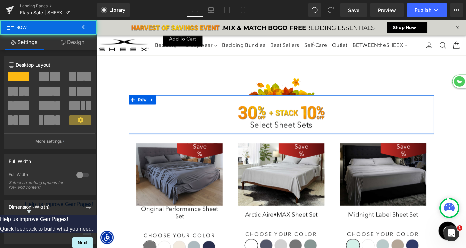
scroll to position [2653, 404]
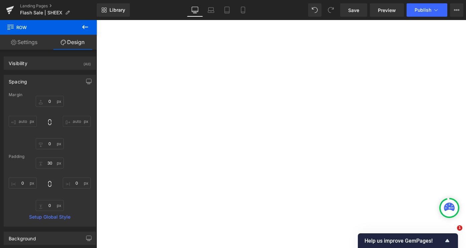
select select "XL"
select select "M"
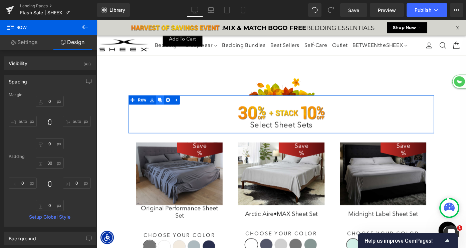
scroll to position [2652, 404]
click at [167, 105] on icon at bounding box center [166, 107] width 5 height 5
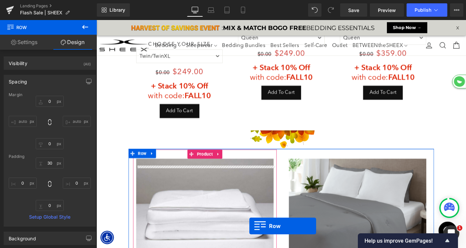
scroll to position [1234, 0]
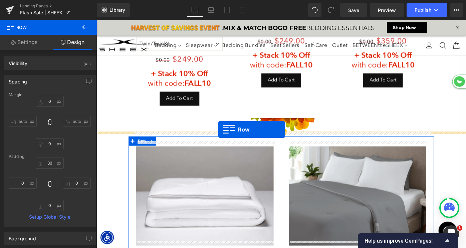
drag, startPoint x: 161, startPoint y: 148, endPoint x: 230, endPoint y: 140, distance: 68.9
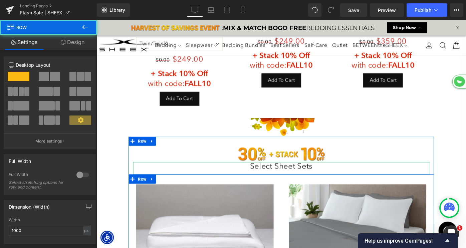
scroll to position [2693, 404]
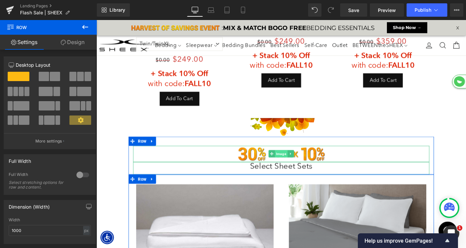
click at [294, 162] on span "Image" at bounding box center [299, 166] width 14 height 8
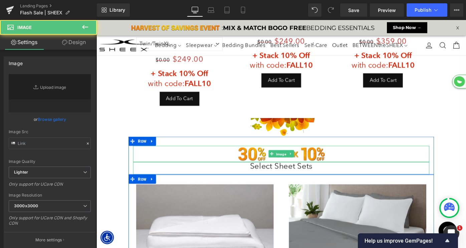
type input "[URL][DOMAIN_NAME]"
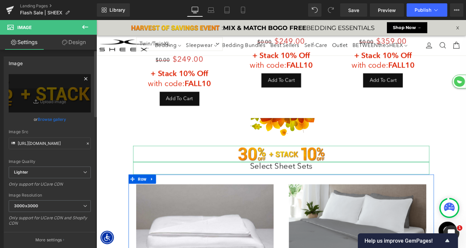
click at [86, 78] on icon at bounding box center [86, 79] width 8 height 8
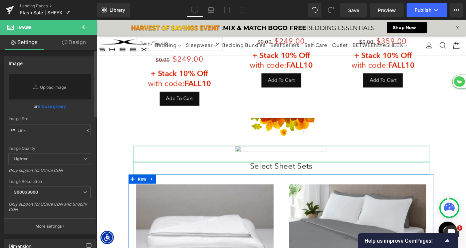
click at [59, 108] on link "Browse gallery" at bounding box center [52, 107] width 28 height 12
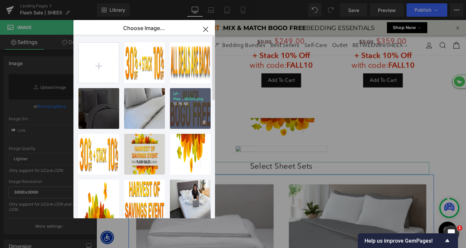
click at [181, 118] on div "LP-Flas...BOGO.png 13.79 KB" at bounding box center [190, 108] width 41 height 41
type input "[URL][DOMAIN_NAME]"
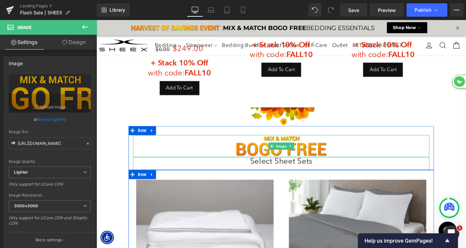
scroll to position [1232, 0]
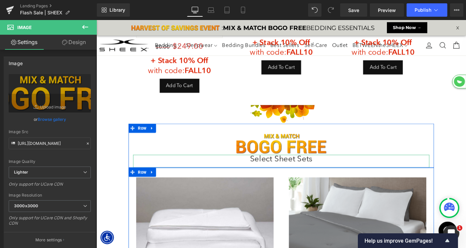
click at [276, 169] on h1 "Select Sheet Sets" at bounding box center [299, 172] width 324 height 10
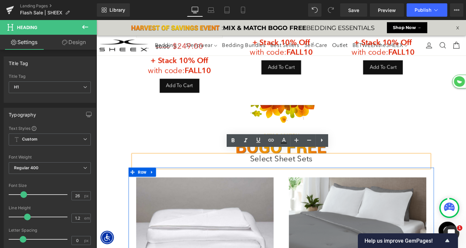
click at [285, 167] on h1 "Select Sheet Sets" at bounding box center [299, 172] width 324 height 10
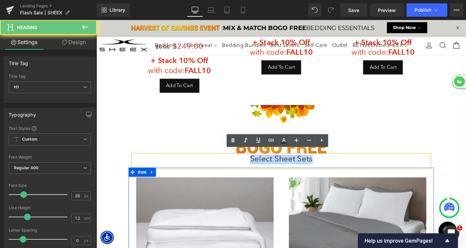
click at [285, 167] on h1 "Select Sheet Sets" at bounding box center [299, 172] width 324 height 10
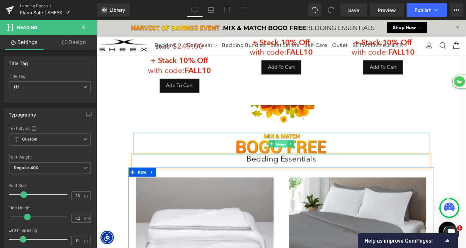
click at [298, 152] on span "Image" at bounding box center [299, 156] width 14 height 8
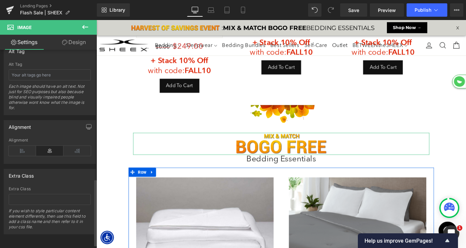
scroll to position [299, 0]
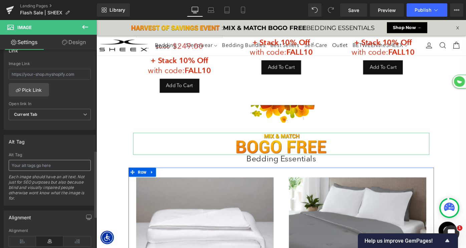
click at [41, 166] on input "text" at bounding box center [50, 165] width 82 height 11
type input "Mix & Match BOGO FREE"
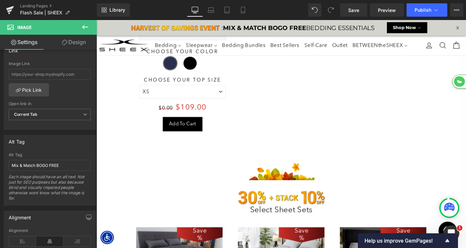
scroll to position [957, 0]
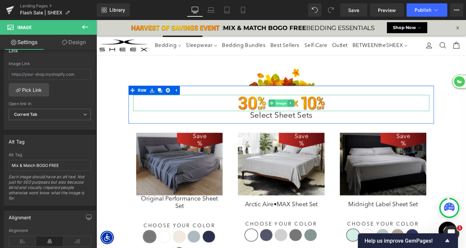
click at [298, 107] on span "Image" at bounding box center [299, 111] width 14 height 8
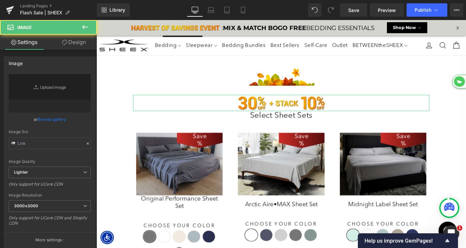
type input "[URL][DOMAIN_NAME]"
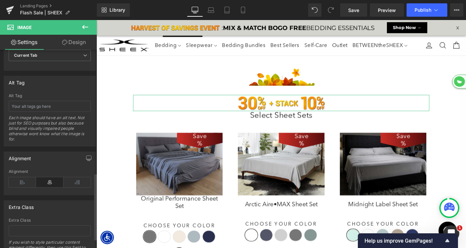
scroll to position [356, 0]
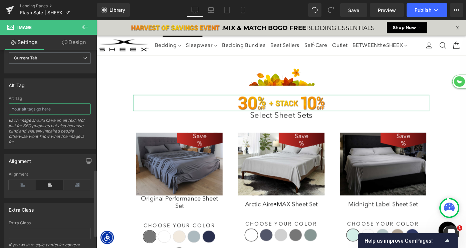
click at [49, 109] on input "text" at bounding box center [50, 109] width 82 height 11
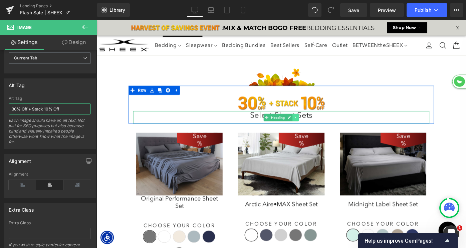
type input "30% Off + Stack 10% Off"
click at [312, 123] on link at bounding box center [314, 127] width 7 height 8
click at [309, 125] on icon at bounding box center [311, 127] width 4 height 4
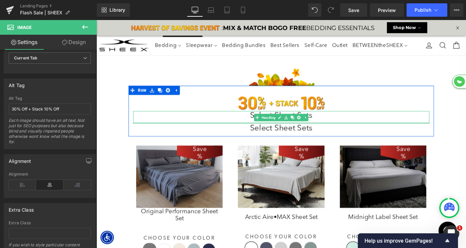
scroll to position [2714, 404]
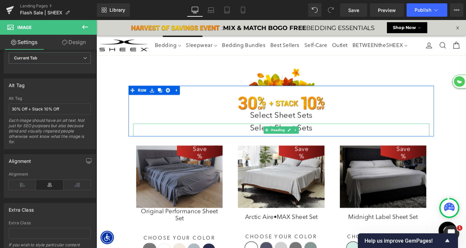
click at [274, 134] on h1 "Select Sheet Sets" at bounding box center [299, 138] width 324 height 10
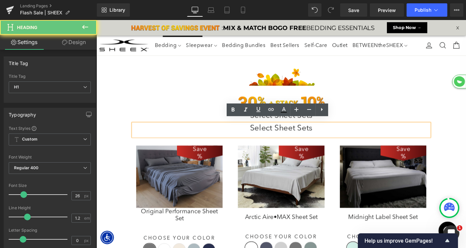
click at [274, 134] on h1 "Select Sheet Sets" at bounding box center [299, 138] width 324 height 10
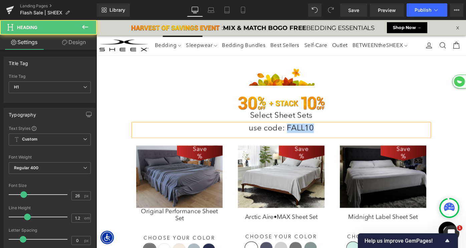
drag, startPoint x: 305, startPoint y: 133, endPoint x: 375, endPoint y: 133, distance: 70.5
click at [375, 133] on h1 "use code: FALL10" at bounding box center [299, 138] width 324 height 10
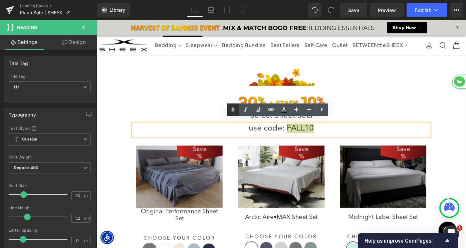
click at [234, 111] on icon at bounding box center [233, 110] width 3 height 4
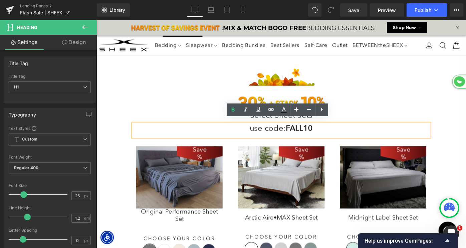
scroll to position [2714, 404]
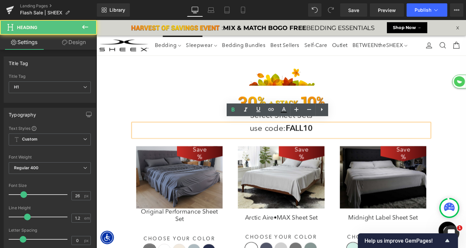
click at [241, 135] on h1 "use code: FALL10" at bounding box center [299, 138] width 324 height 11
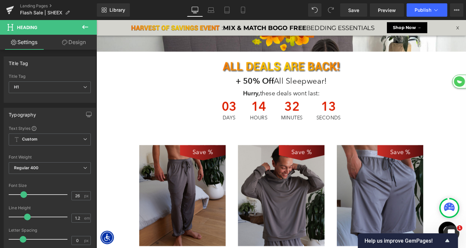
scroll to position [32, 0]
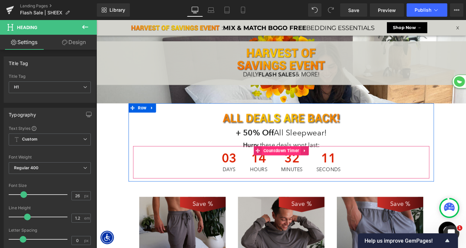
click at [294, 163] on span "Countdown Timer" at bounding box center [298, 163] width 43 height 10
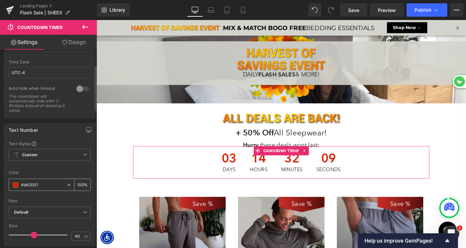
click at [29, 183] on input "#dd2001" at bounding box center [42, 184] width 43 height 7
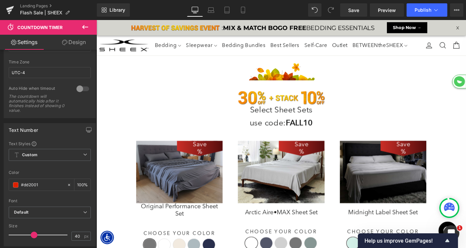
scroll to position [963, 0]
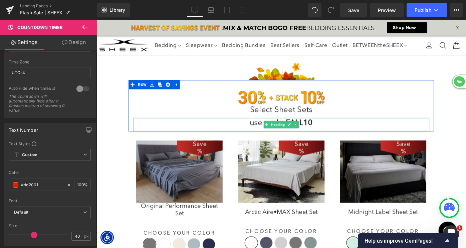
click at [296, 131] on span "Heading" at bounding box center [295, 135] width 18 height 8
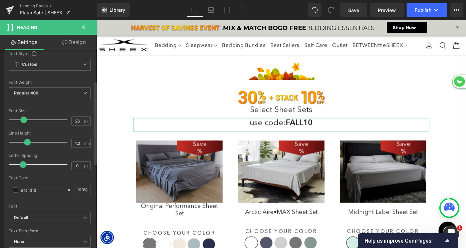
scroll to position [76, 0]
click at [38, 191] on input "#1c1d1d" at bounding box center [42, 188] width 43 height 7
drag, startPoint x: 38, startPoint y: 191, endPoint x: 42, endPoint y: 90, distance: 101.3
click at [38, 191] on input "#1c1d1d" at bounding box center [42, 188] width 43 height 7
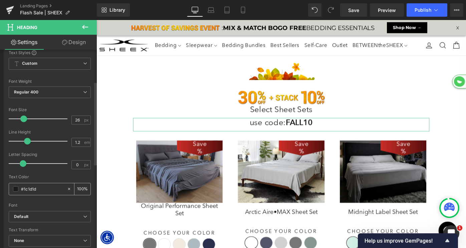
paste input "dd2001"
type input "#dd2001"
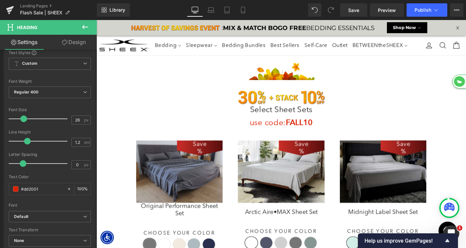
click at [97, 20] on div at bounding box center [97, 20] width 0 height 0
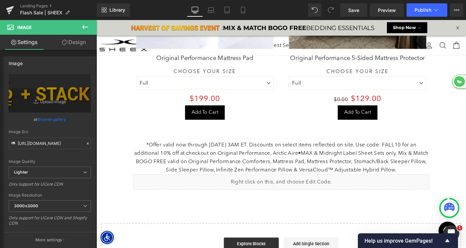
scroll to position [2237, 0]
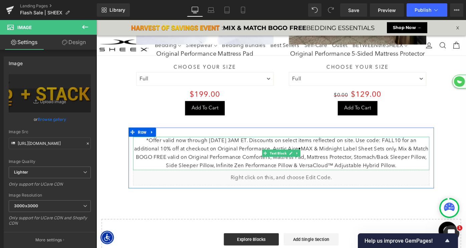
click at [328, 166] on p "*Offer valid now through [DATE] 3AM ET. Discounts on select items reflected on …" at bounding box center [299, 166] width 324 height 36
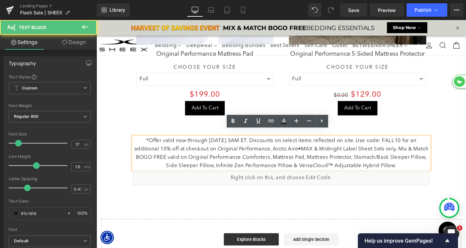
click at [440, 173] on p "*Offer valid now through [DATE] 3AM ET. Discounts on select items reflected on …" at bounding box center [299, 166] width 324 height 36
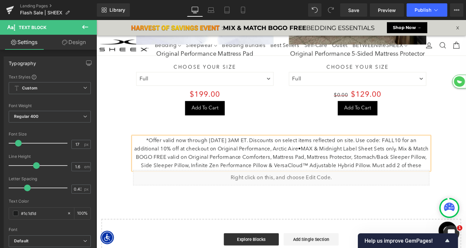
scroll to position [2723, 404]
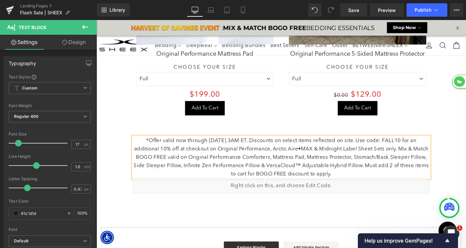
copy p "*Offer valid now through [DATE] 3AM ET. Discounts on select items reflected on …"
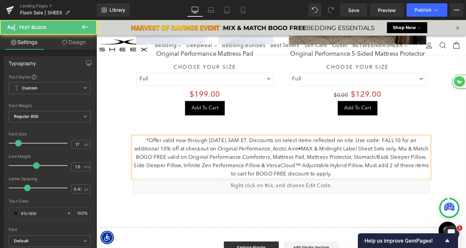
click at [425, 173] on p "*Offer valid now through [DATE] 3AM ET. Discounts on select items reflected on …" at bounding box center [299, 170] width 324 height 45
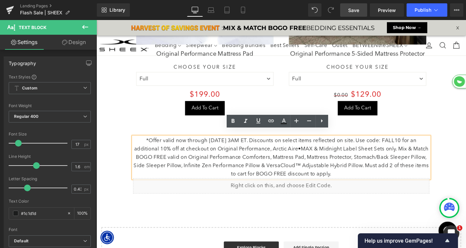
click at [353, 9] on span "Save" at bounding box center [354, 10] width 11 height 7
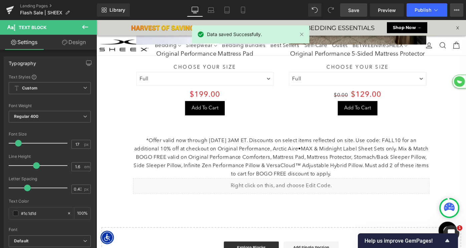
click at [456, 13] on button "View Live Page View with current Template Save Template to Library Schedule Pub…" at bounding box center [456, 9] width 13 height 13
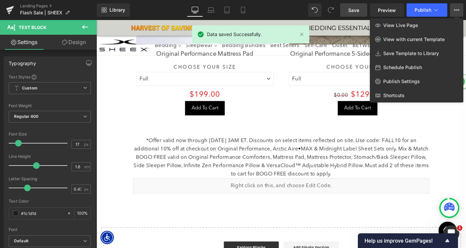
click at [413, 66] on span "Schedule Publish" at bounding box center [403, 67] width 39 height 6
select select
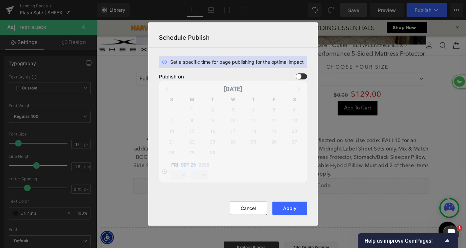
click at [304, 77] on span at bounding box center [301, 77] width 11 height 6
click at [0, 0] on input "checkbox" at bounding box center [0, 0] width 0 height 0
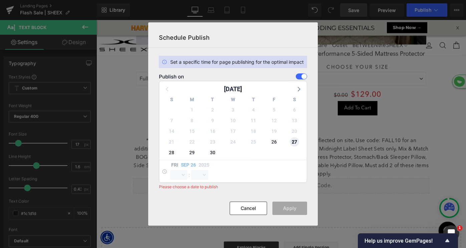
click at [295, 145] on span "27" at bounding box center [294, 141] width 9 height 9
select select "12"
select select "28"
click at [183, 175] on select "00 01 02 03 04 05 06 07 08 09 10 11 12 13 14 15 16 17 18 19 20 21 22 23" at bounding box center [178, 175] width 17 height 10
click at [170, 170] on select "00 01 02 03 04 05 06 07 08 09 10 11 12 13 14 15 16 17 18 19 20 21 22 23" at bounding box center [178, 175] width 17 height 10
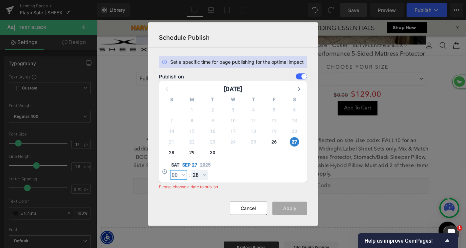
select select "0"
click at [202, 176] on select "00 01 02 03 04 05 06 07 08 09 10 11 12 13 14 15 16 17 18 19 20 21 22 23 24 25 2…" at bounding box center [199, 175] width 17 height 10
click at [191, 170] on select "00 01 02 03 04 05 06 07 08 09 10 11 12 13 14 15 16 17 18 19 20 21 22 23 24 25 2…" at bounding box center [199, 175] width 17 height 10
select select "0"
click at [183, 177] on select "00 01 02 03 04 05 06 07 08 09 10 11 12 13 14 15 16 17 18 19 20 21 22 23" at bounding box center [178, 175] width 17 height 10
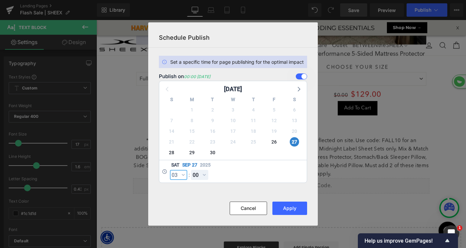
click at [170, 170] on select "00 01 02 03 04 05 06 07 08 09 10 11 12 13 14 15 16 17 18 19 20 21 22 23" at bounding box center [178, 175] width 17 height 10
select select "3"
click at [291, 209] on button "Apply" at bounding box center [290, 208] width 35 height 13
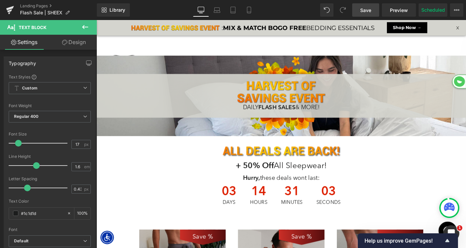
scroll to position [2745, 404]
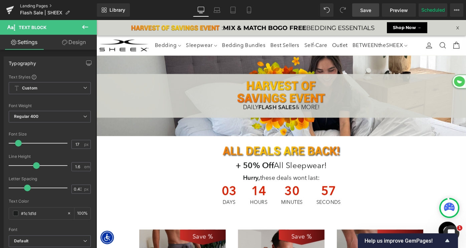
click at [34, 7] on link "Landing Pages" at bounding box center [58, 5] width 77 height 5
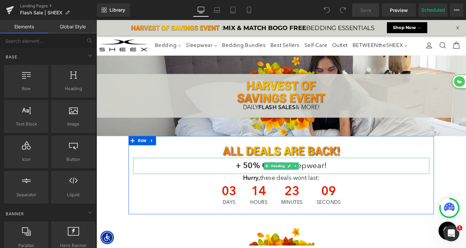
scroll to position [19, 0]
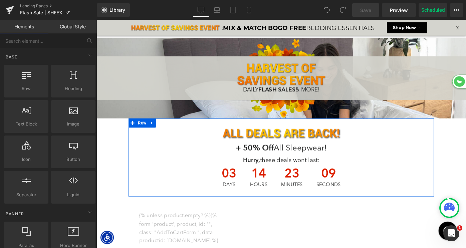
select select "XL"
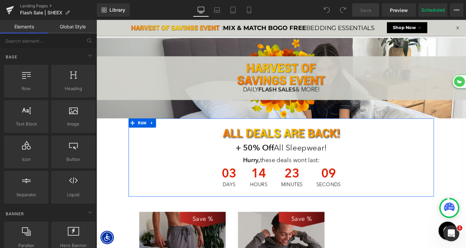
select select "M"
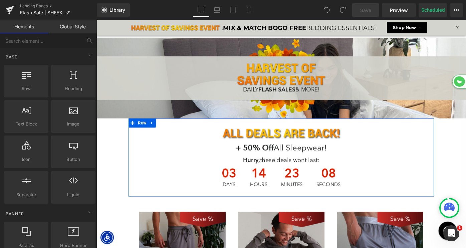
scroll to position [2254, 404]
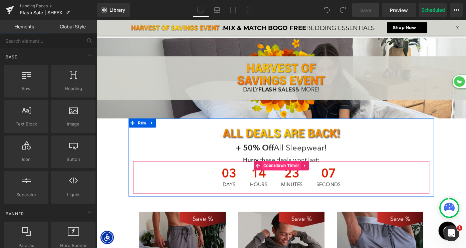
click at [293, 176] on span "Countdown Timer" at bounding box center [298, 179] width 43 height 10
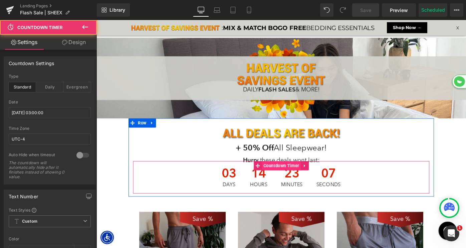
scroll to position [0, 0]
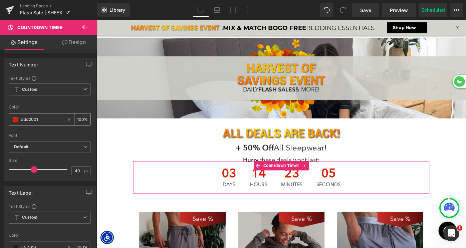
click at [43, 118] on input "#dd2001" at bounding box center [42, 119] width 43 height 7
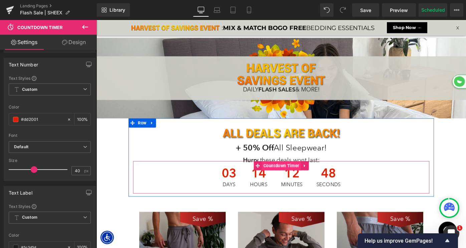
click at [294, 180] on span "Countdown Timer" at bounding box center [298, 179] width 43 height 10
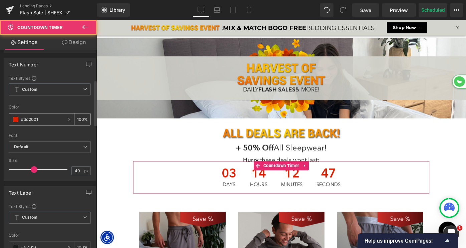
click at [44, 120] on input "#dd2001" at bounding box center [42, 119] width 43 height 7
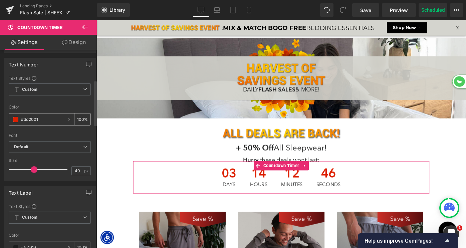
click at [44, 120] on input "#dd2001" at bounding box center [42, 119] width 43 height 7
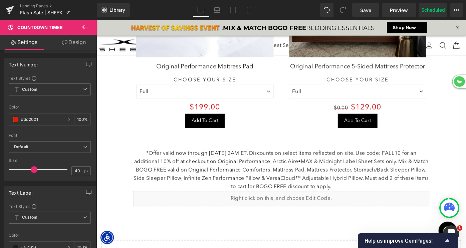
scroll to position [2222, 0]
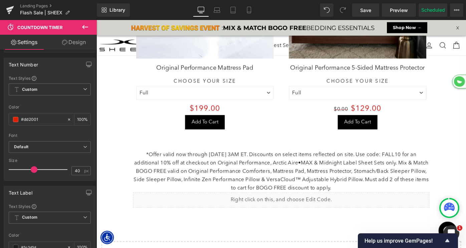
click at [231, 168] on p "*Offer valid now through [DATE] 3AM ET. Discounts on select items reflected on …" at bounding box center [299, 185] width 324 height 45
click at [211, 170] on p "*Offer valid now through [DATE] 3AM ET. Discounts on select items reflected on …" at bounding box center [299, 185] width 324 height 45
